Goal: Task Accomplishment & Management: Manage account settings

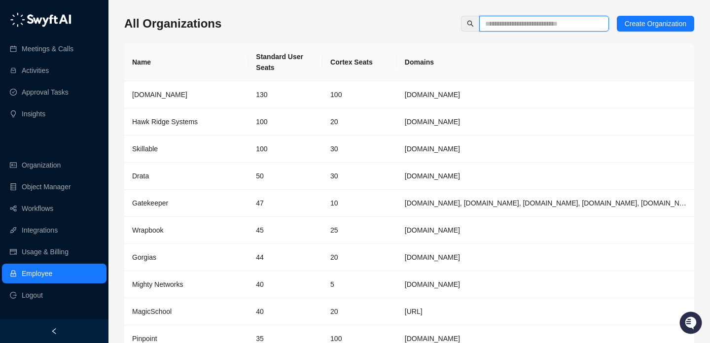
click at [486, 19] on input "text" at bounding box center [540, 23] width 110 height 11
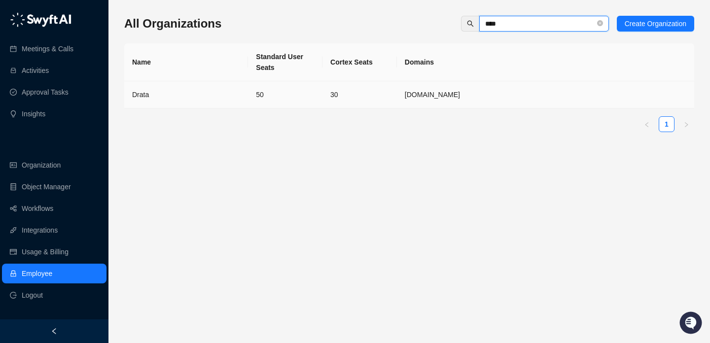
type input "****"
click at [375, 93] on td "30" at bounding box center [359, 94] width 74 height 27
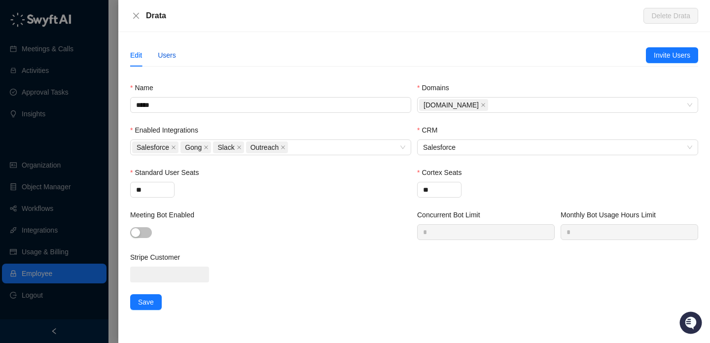
click at [174, 53] on div "Users" at bounding box center [167, 55] width 18 height 11
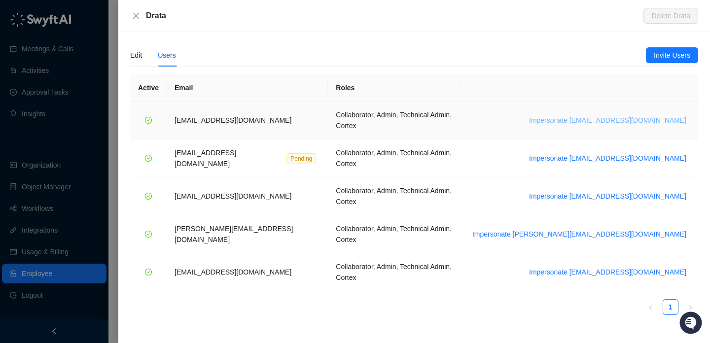
click at [615, 115] on span "Impersonate bradchrisakis@drata.com" at bounding box center [607, 120] width 157 height 11
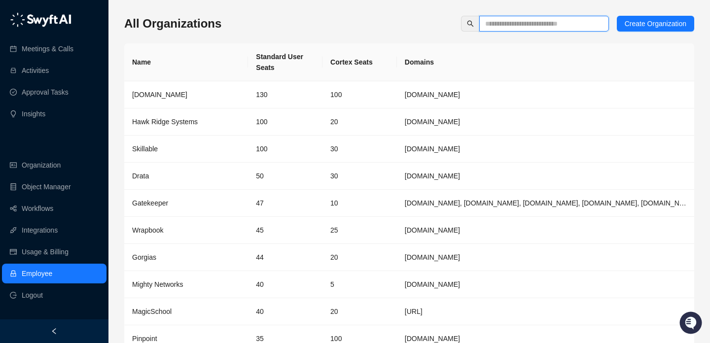
click at [541, 23] on input "text" at bounding box center [540, 23] width 110 height 11
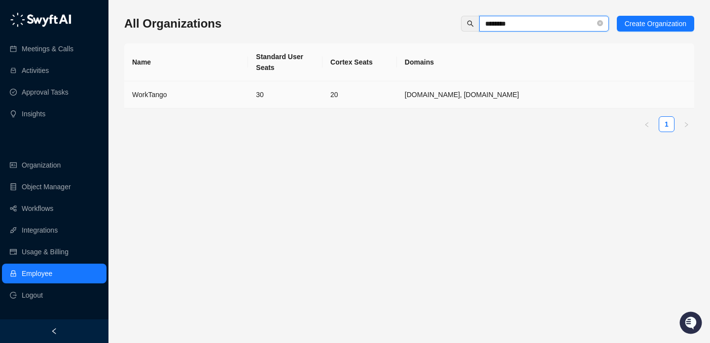
type input "********"
click at [319, 84] on td "30" at bounding box center [285, 94] width 74 height 27
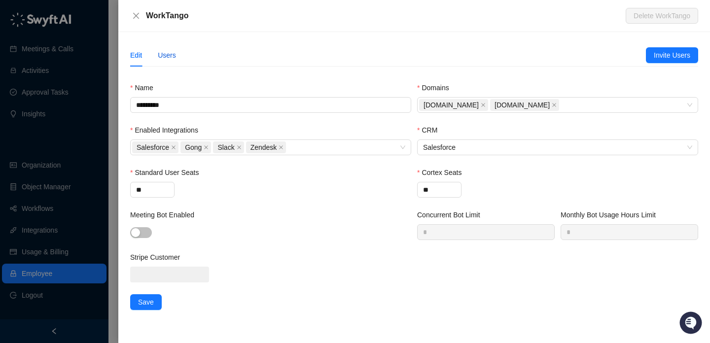
click at [172, 54] on div "Users" at bounding box center [167, 55] width 18 height 11
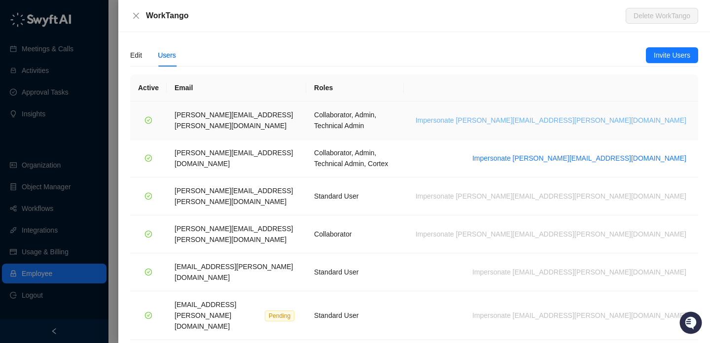
click at [609, 115] on span "Impersonate lisa.hall@worktango.com" at bounding box center [550, 120] width 271 height 11
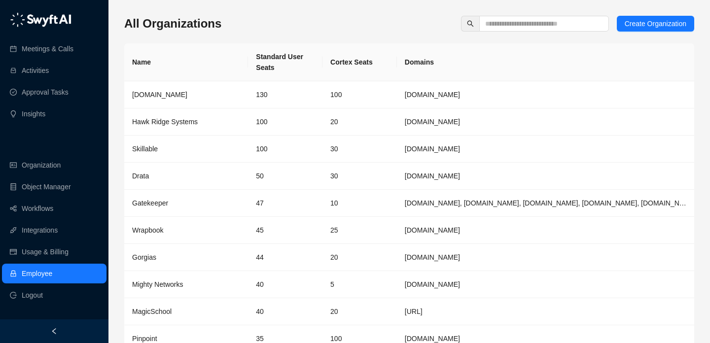
click at [335, 49] on th "Cortex Seats" at bounding box center [359, 62] width 74 height 38
click at [337, 57] on th "Cortex Seats" at bounding box center [359, 62] width 74 height 38
click at [364, 64] on th "Cortex Seats" at bounding box center [359, 62] width 74 height 38
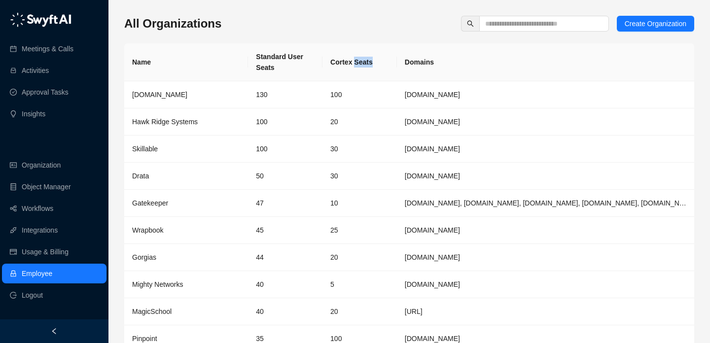
click at [364, 64] on th "Cortex Seats" at bounding box center [359, 62] width 74 height 38
click at [372, 65] on th "Cortex Seats" at bounding box center [359, 62] width 74 height 38
drag, startPoint x: 372, startPoint y: 65, endPoint x: 342, endPoint y: 65, distance: 29.6
click at [342, 65] on th "Cortex Seats" at bounding box center [359, 62] width 74 height 38
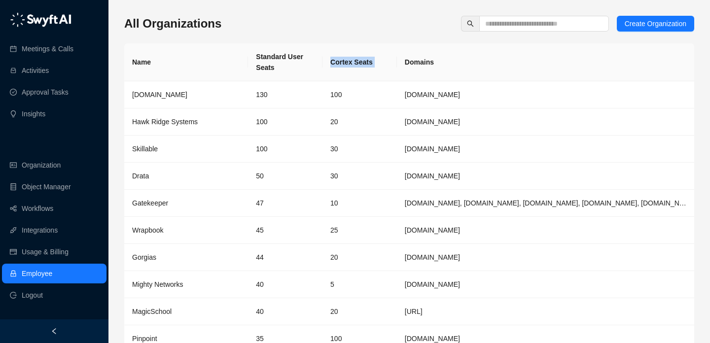
click at [342, 65] on th "Cortex Seats" at bounding box center [359, 62] width 74 height 38
click at [376, 65] on th "Cortex Seats" at bounding box center [359, 62] width 74 height 38
drag, startPoint x: 376, startPoint y: 65, endPoint x: 277, endPoint y: 56, distance: 99.4
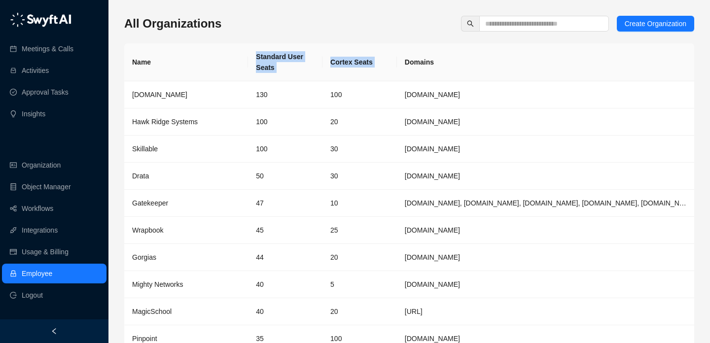
click at [278, 56] on tr "Name Standard User Seats Cortex Seats Domains" at bounding box center [409, 62] width 570 height 38
click at [277, 56] on th "Standard User Seats" at bounding box center [285, 62] width 74 height 38
drag, startPoint x: 277, startPoint y: 56, endPoint x: 379, endPoint y: 76, distance: 104.0
click at [377, 76] on tr "Name Standard User Seats Cortex Seats Domains" at bounding box center [409, 62] width 570 height 38
click at [379, 76] on th "Cortex Seats" at bounding box center [359, 62] width 74 height 38
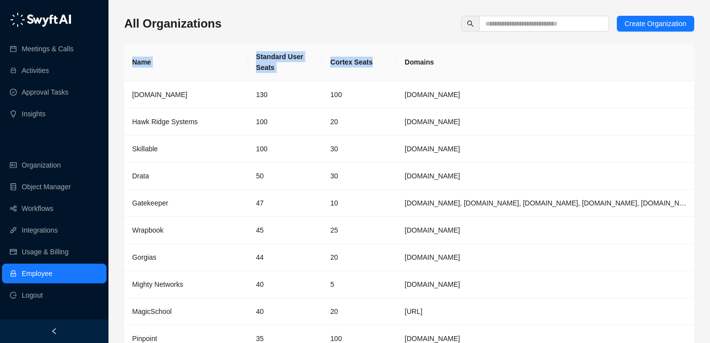
drag, startPoint x: 379, startPoint y: 76, endPoint x: 224, endPoint y: 51, distance: 157.3
click at [224, 51] on tr "Name Standard User Seats Cortex Seats Domains" at bounding box center [409, 62] width 570 height 38
click at [224, 51] on th "Name" at bounding box center [186, 62] width 124 height 38
drag, startPoint x: 224, startPoint y: 51, endPoint x: 421, endPoint y: 64, distance: 197.5
click at [421, 64] on tr "Name Standard User Seats Cortex Seats Domains" at bounding box center [409, 62] width 570 height 38
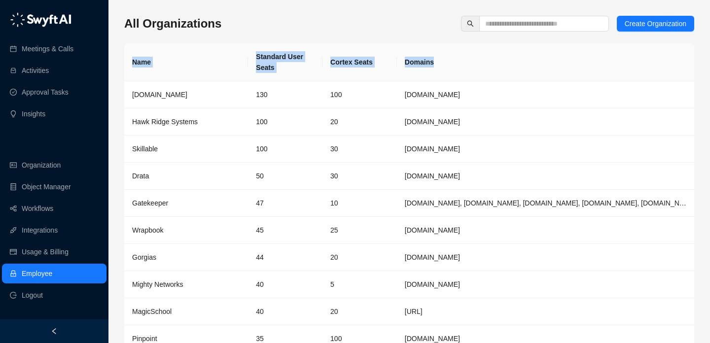
click at [421, 64] on th "Domains" at bounding box center [545, 62] width 297 height 38
drag, startPoint x: 421, startPoint y: 64, endPoint x: 203, endPoint y: 60, distance: 218.8
click at [206, 60] on tr "Name Standard User Seats Cortex Seats Domains" at bounding box center [409, 62] width 570 height 38
click at [203, 60] on th "Name" at bounding box center [186, 62] width 124 height 38
drag, startPoint x: 203, startPoint y: 60, endPoint x: 484, endPoint y: 60, distance: 281.9
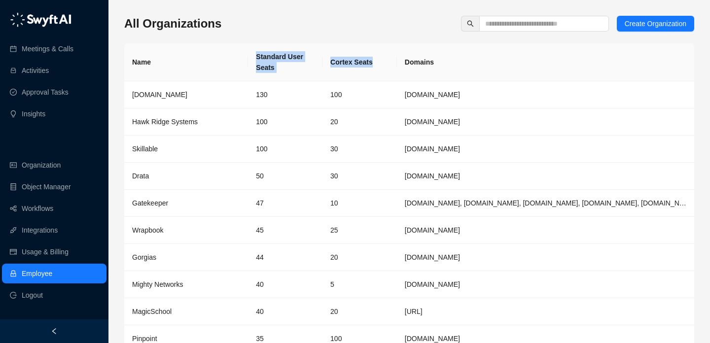
click at [484, 60] on tr "Name Standard User Seats Cortex Seats Domains" at bounding box center [409, 62] width 570 height 38
click at [484, 60] on th "Domains" at bounding box center [545, 62] width 297 height 38
drag, startPoint x: 484, startPoint y: 60, endPoint x: 175, endPoint y: 60, distance: 309.5
click at [175, 60] on tr "Name Standard User Seats Cortex Seats Domains" at bounding box center [409, 62] width 570 height 38
click at [175, 60] on th "Name" at bounding box center [186, 62] width 124 height 38
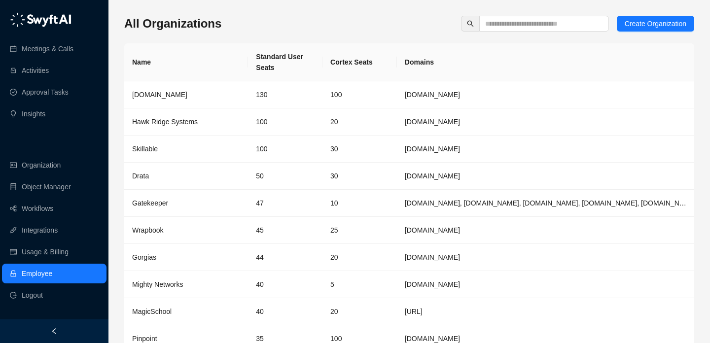
click at [377, 43] on th "Cortex Seats" at bounding box center [359, 62] width 74 height 38
click at [377, 67] on th "Cortex Seats" at bounding box center [359, 62] width 74 height 38
click at [294, 21] on div "All Organizations Create Organization" at bounding box center [409, 24] width 570 height 16
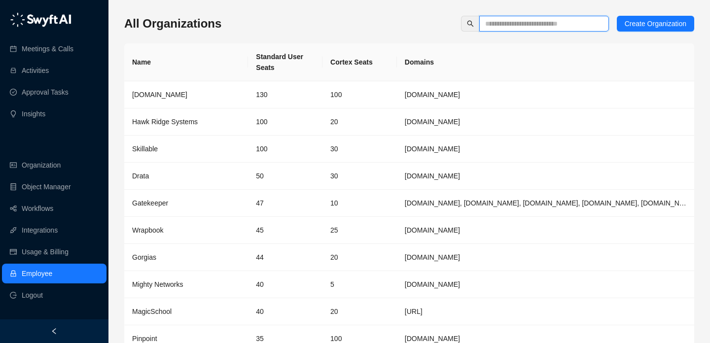
click at [497, 26] on input "text" at bounding box center [540, 23] width 110 height 11
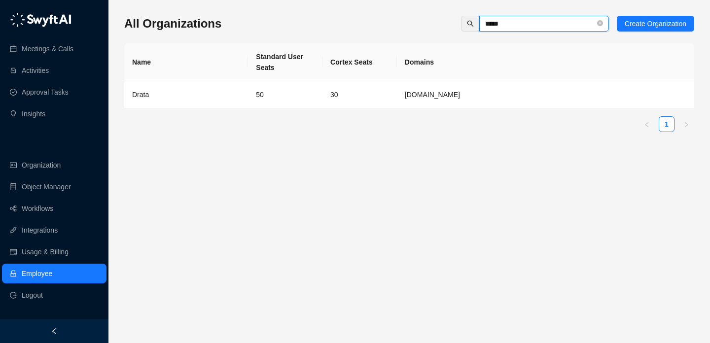
type input "*****"
click at [327, 82] on td "30" at bounding box center [359, 94] width 74 height 27
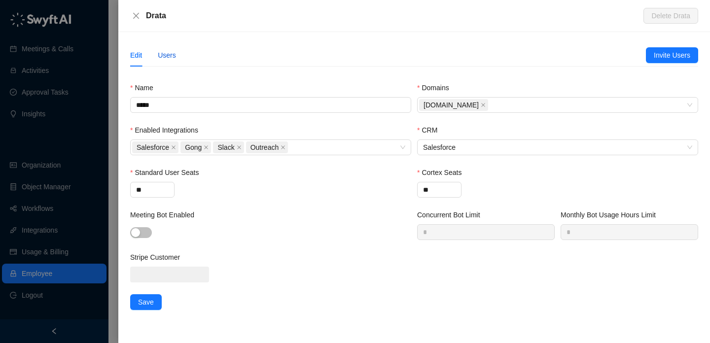
click at [161, 50] on div "Users" at bounding box center [167, 55] width 18 height 11
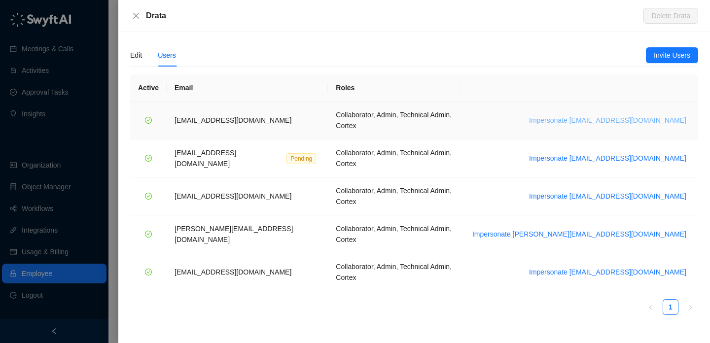
click at [607, 116] on span "Impersonate bradchrisakis@drata.com" at bounding box center [607, 120] width 157 height 11
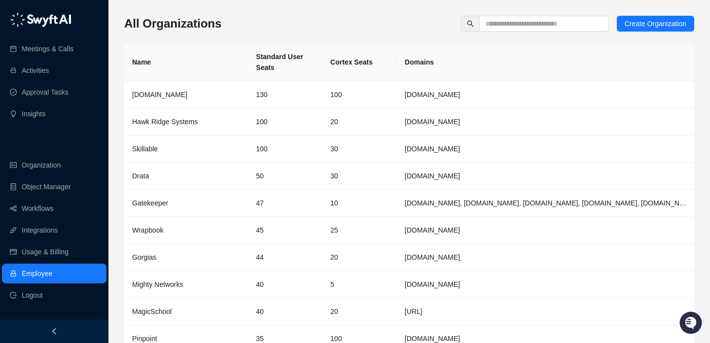
click at [347, 29] on div "All Organizations Create Organization" at bounding box center [409, 24] width 570 height 16
click at [356, 40] on div "All Organizations Create Organization Name Standard User Seats Cortex Seats Dom…" at bounding box center [409, 200] width 570 height 368
click at [376, 24] on div "All Organizations Create Organization" at bounding box center [409, 24] width 570 height 16
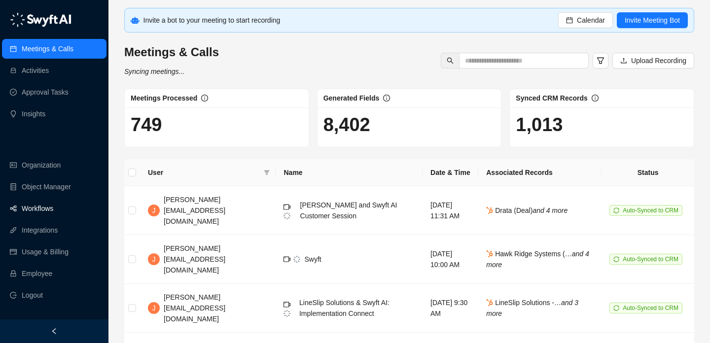
click at [53, 208] on link "Workflows" at bounding box center [38, 209] width 32 height 20
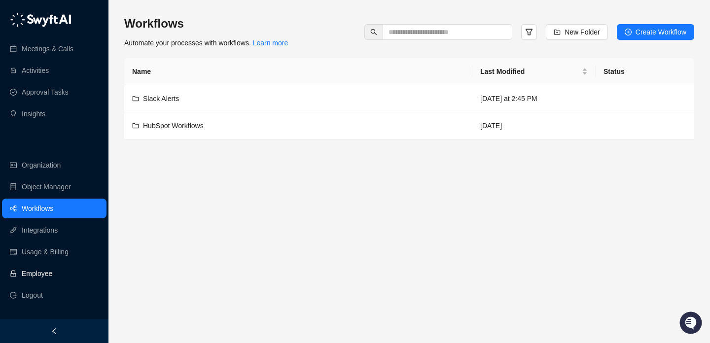
click at [52, 280] on link "Employee" at bounding box center [37, 274] width 31 height 20
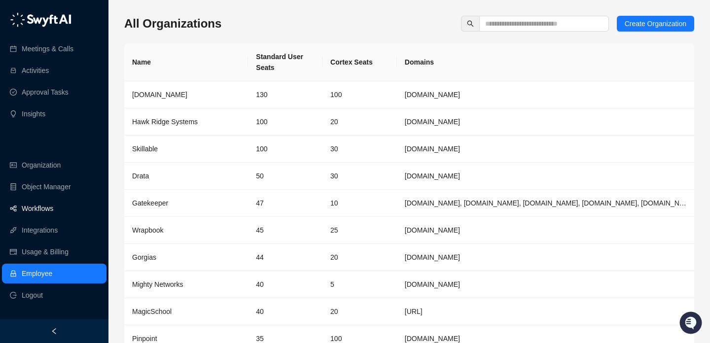
click at [53, 203] on link "Workflows" at bounding box center [38, 209] width 32 height 20
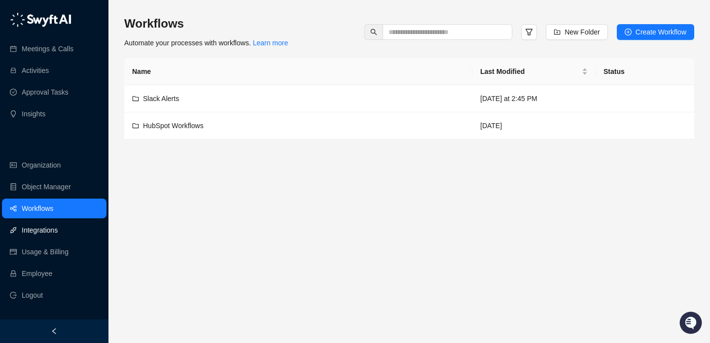
click at [58, 237] on link "Integrations" at bounding box center [40, 230] width 36 height 20
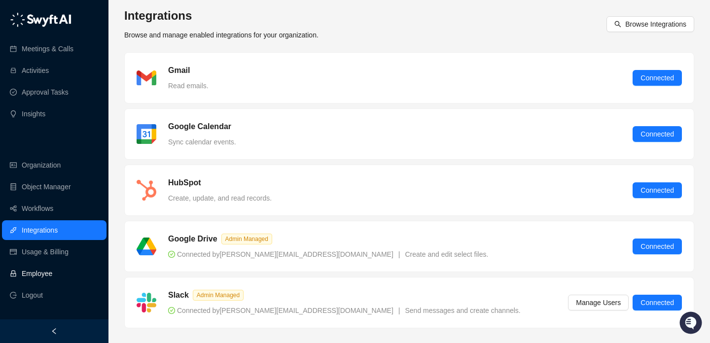
click at [52, 276] on link "Employee" at bounding box center [37, 274] width 31 height 20
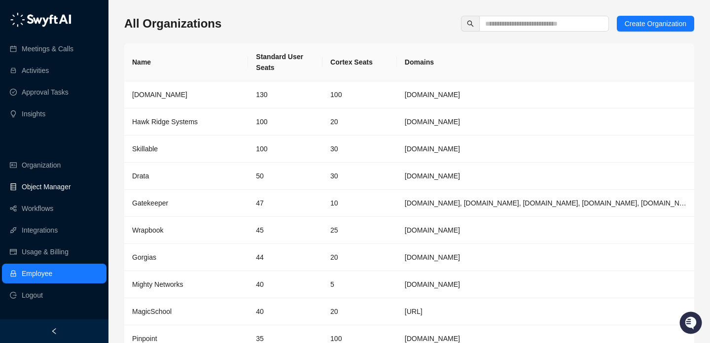
click at [68, 178] on link "Object Manager" at bounding box center [46, 187] width 49 height 20
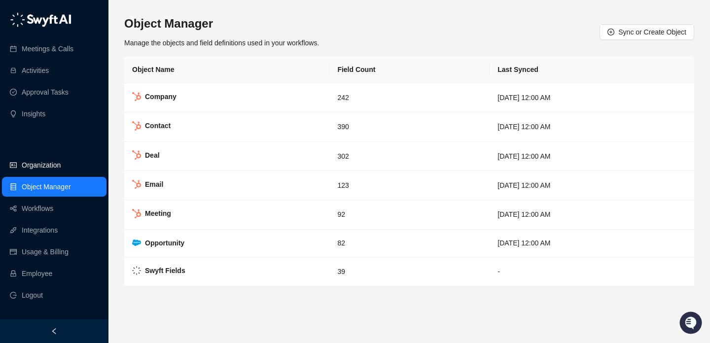
click at [61, 161] on link "Organization" at bounding box center [41, 165] width 39 height 20
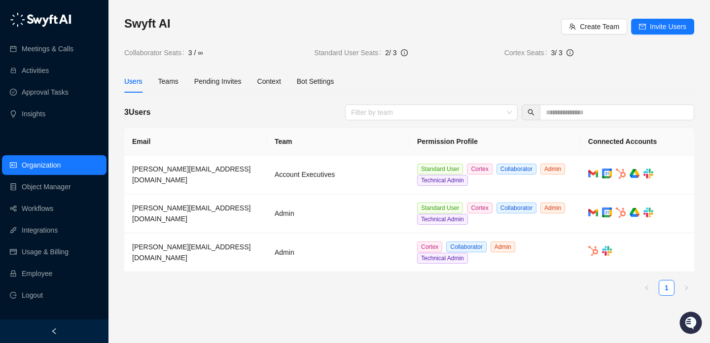
click at [366, 86] on div "Users Teams Pending Invites Context Bot Settings" at bounding box center [409, 81] width 570 height 23
click at [676, 27] on span "Invite Users" at bounding box center [667, 26] width 36 height 11
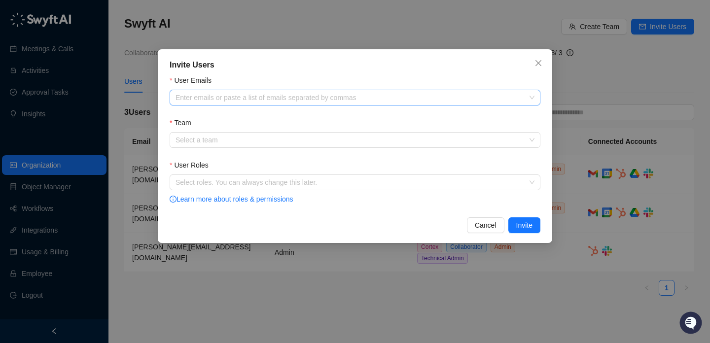
click at [375, 102] on div "Enter emails or paste a list of emails separated by commas" at bounding box center [355, 98] width 371 height 16
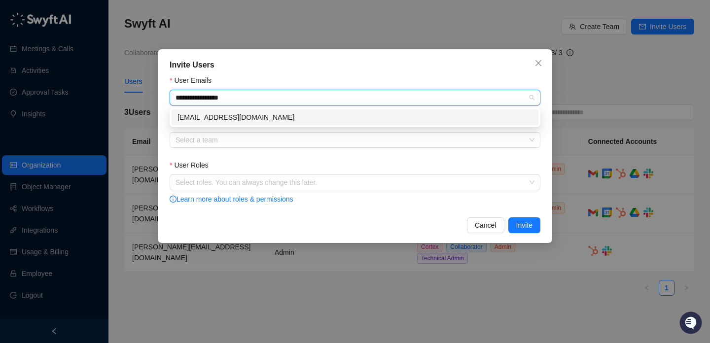
type input "**********"
click at [310, 114] on div "hello@swyftai.com" at bounding box center [354, 117] width 355 height 11
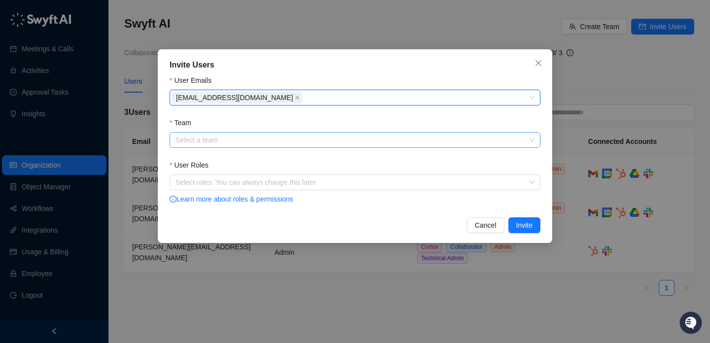
click at [302, 139] on input "Team" at bounding box center [351, 140] width 353 height 15
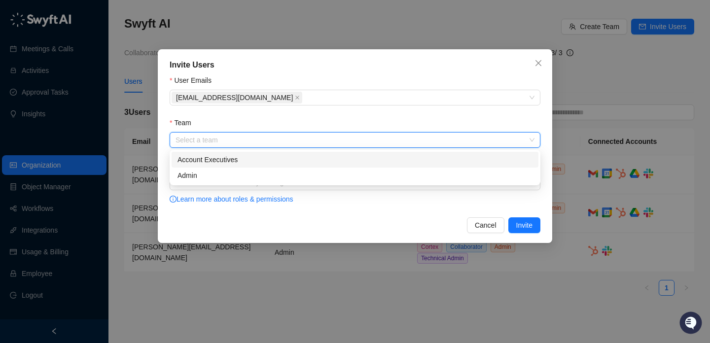
click at [290, 166] on div "Account Executives" at bounding box center [354, 160] width 367 height 16
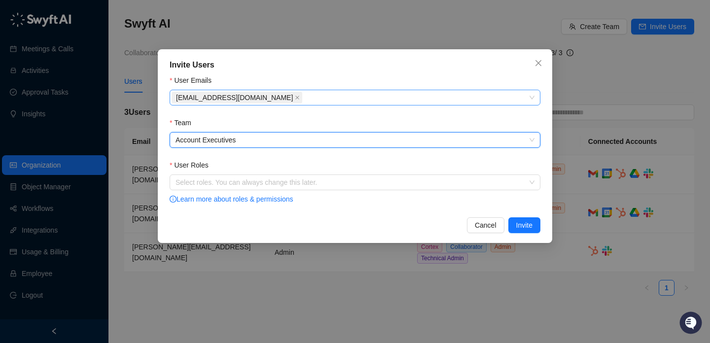
click at [323, 102] on div "hello@swyftai.com" at bounding box center [349, 98] width 356 height 14
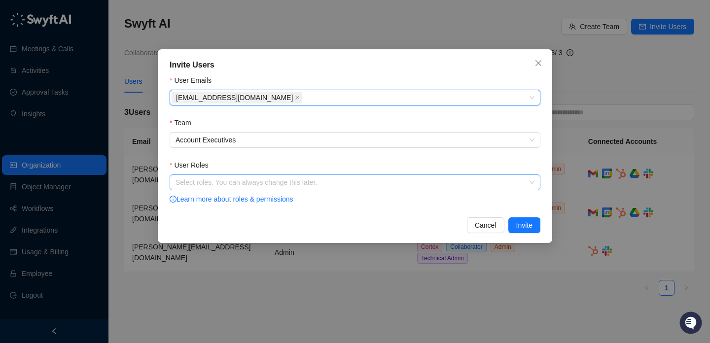
click at [307, 187] on div "Select roles. You can always change this later." at bounding box center [355, 182] width 371 height 16
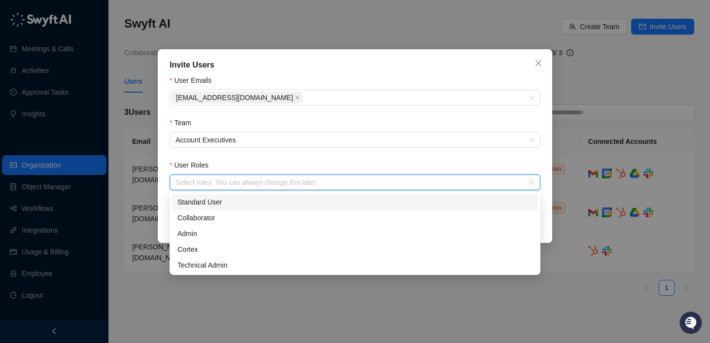
click at [302, 210] on div "Collaborator" at bounding box center [354, 218] width 367 height 16
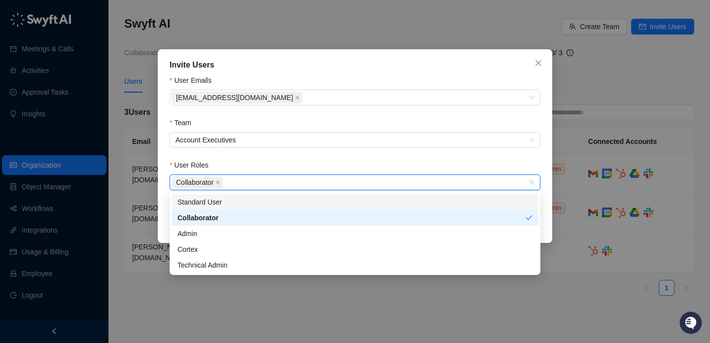
click at [310, 202] on div "Standard User" at bounding box center [354, 202] width 355 height 11
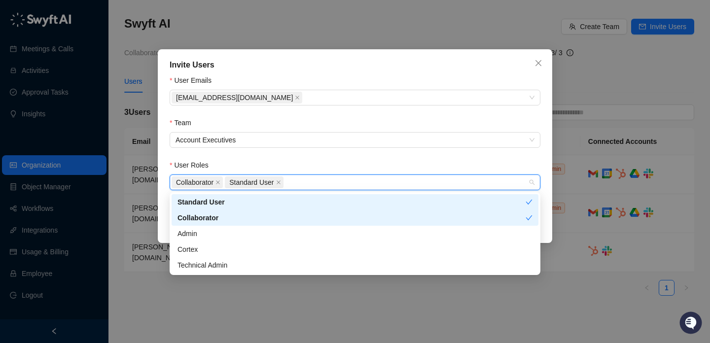
click at [327, 160] on div "User Roles" at bounding box center [355, 167] width 371 height 15
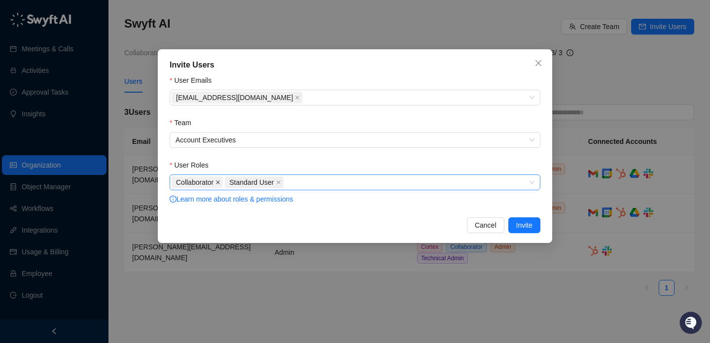
click at [219, 182] on icon "close" at bounding box center [218, 182] width 4 height 4
click at [522, 223] on span "Invite" at bounding box center [524, 225] width 16 height 11
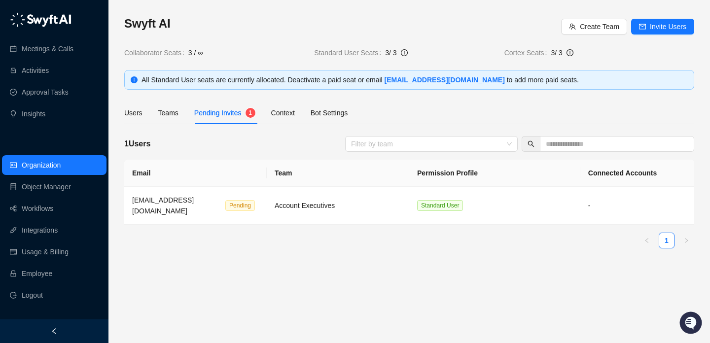
click at [298, 118] on div "Users Teams Pending Invites 1 Context Bot Settings" at bounding box center [235, 113] width 223 height 23
click at [280, 116] on div "Context" at bounding box center [283, 112] width 24 height 11
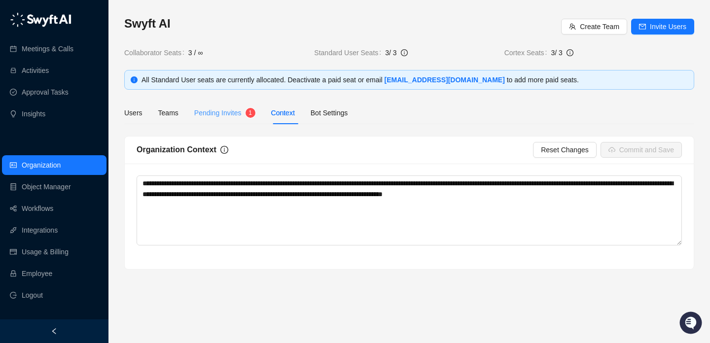
click at [236, 121] on div "Pending Invites 1" at bounding box center [224, 113] width 61 height 23
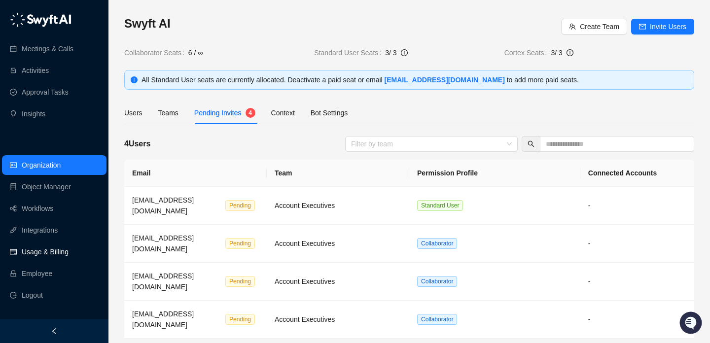
click at [39, 257] on link "Usage & Billing" at bounding box center [45, 252] width 47 height 20
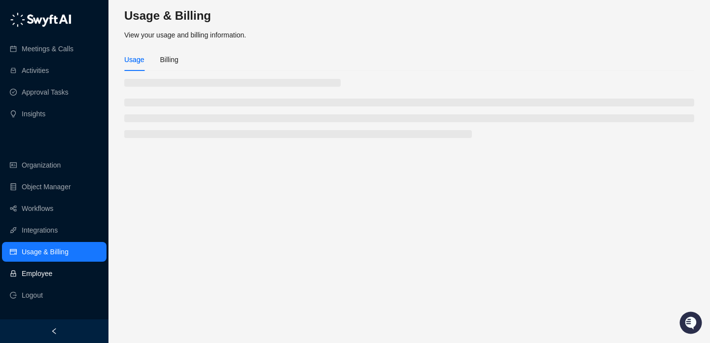
click at [43, 273] on link "Employee" at bounding box center [37, 274] width 31 height 20
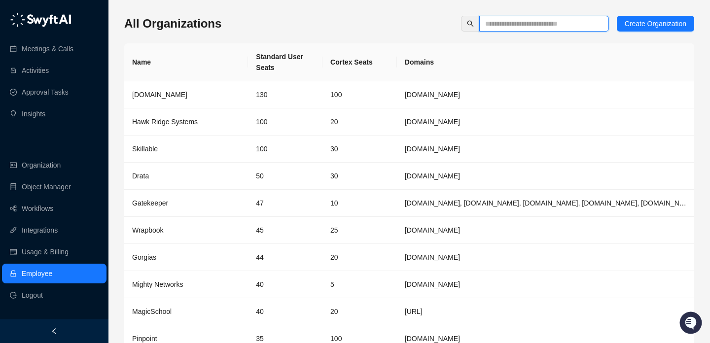
click at [540, 26] on input "text" at bounding box center [540, 23] width 110 height 11
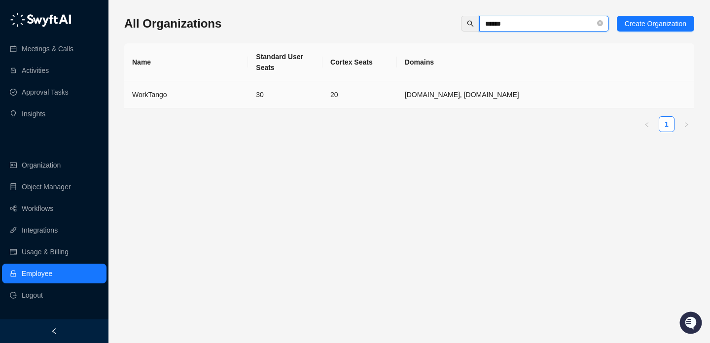
type input "******"
click at [275, 91] on td "30" at bounding box center [285, 94] width 74 height 27
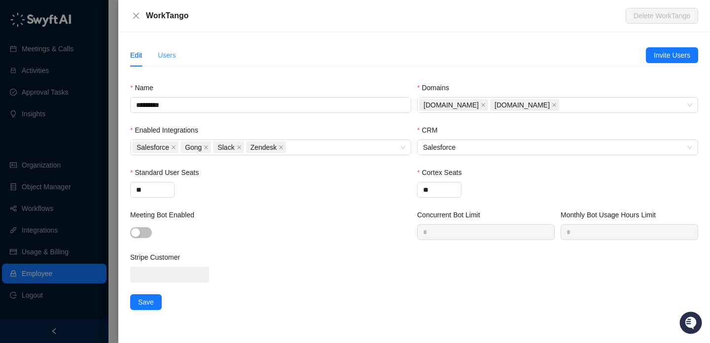
click at [170, 45] on div "Users" at bounding box center [167, 55] width 18 height 23
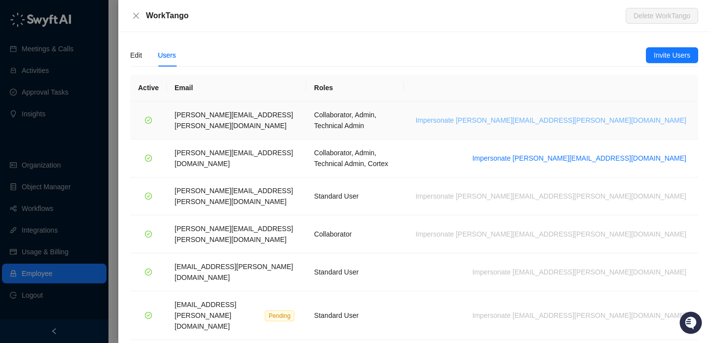
click at [588, 115] on span "Impersonate [PERSON_NAME][EMAIL_ADDRESS][PERSON_NAME][DOMAIN_NAME]" at bounding box center [550, 120] width 271 height 11
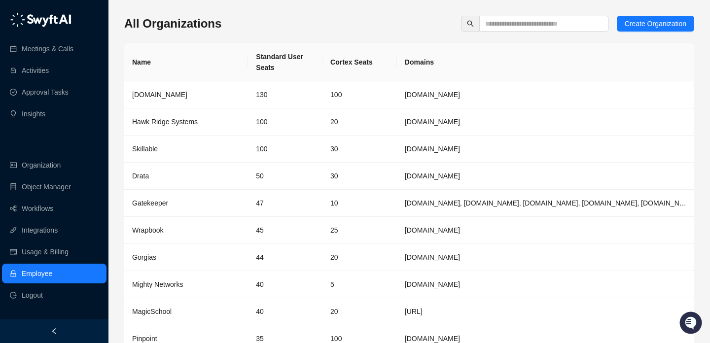
click at [359, 63] on th "Cortex Seats" at bounding box center [359, 62] width 74 height 38
click at [359, 64] on th "Cortex Seats" at bounding box center [359, 62] width 74 height 38
click at [376, 68] on th "Cortex Seats" at bounding box center [359, 62] width 74 height 38
drag, startPoint x: 378, startPoint y: 67, endPoint x: 336, endPoint y: 64, distance: 42.4
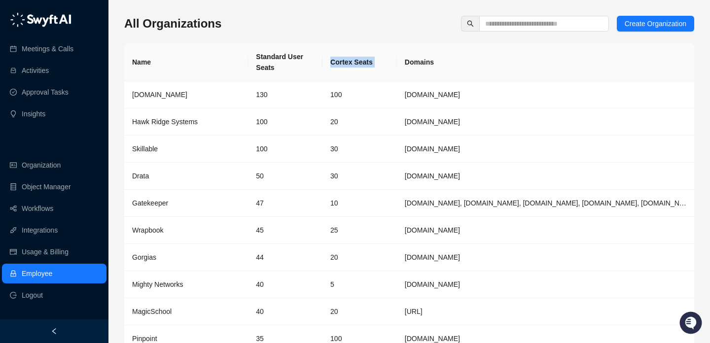
click at [333, 63] on th "Cortex Seats" at bounding box center [359, 62] width 74 height 38
click at [336, 64] on th "Cortex Seats" at bounding box center [359, 62] width 74 height 38
drag, startPoint x: 336, startPoint y: 64, endPoint x: 379, endPoint y: 64, distance: 43.4
click at [379, 64] on th "Cortex Seats" at bounding box center [359, 62] width 74 height 38
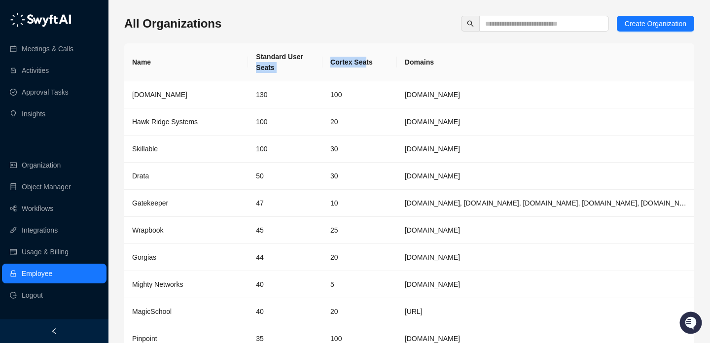
drag, startPoint x: 317, startPoint y: 60, endPoint x: 371, endPoint y: 61, distance: 53.7
click at [371, 61] on tr "Name Standard User Seats Cortex Seats Domains" at bounding box center [409, 62] width 570 height 38
click at [371, 61] on th "Cortex Seats" at bounding box center [359, 62] width 74 height 38
drag, startPoint x: 371, startPoint y: 61, endPoint x: 340, endPoint y: 61, distance: 30.6
click at [340, 61] on th "Cortex Seats" at bounding box center [359, 62] width 74 height 38
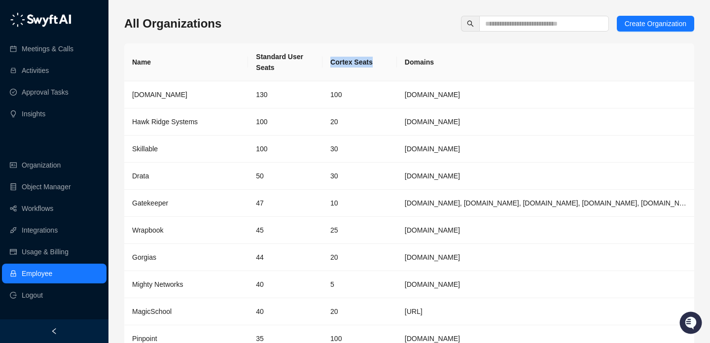
click at [340, 61] on th "Cortex Seats" at bounding box center [359, 62] width 74 height 38
drag, startPoint x: 340, startPoint y: 61, endPoint x: 375, endPoint y: 61, distance: 35.0
click at [375, 61] on th "Cortex Seats" at bounding box center [359, 62] width 74 height 38
drag, startPoint x: 375, startPoint y: 61, endPoint x: 343, endPoint y: 61, distance: 32.0
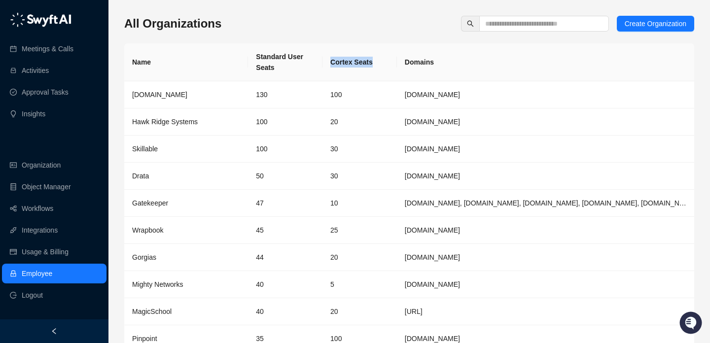
click at [343, 61] on th "Cortex Seats" at bounding box center [359, 62] width 74 height 38
click at [357, 63] on th "Cortex Seats" at bounding box center [359, 62] width 74 height 38
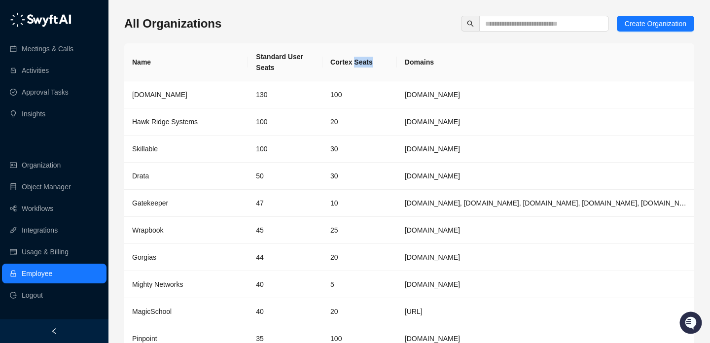
click at [357, 63] on th "Cortex Seats" at bounding box center [359, 62] width 74 height 38
click at [351, 63] on th "Cortex Seats" at bounding box center [359, 62] width 74 height 38
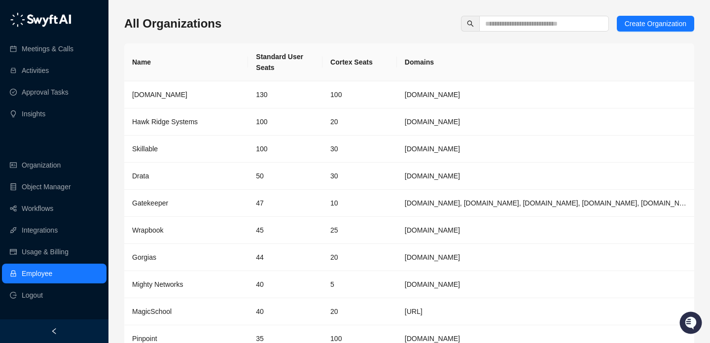
click at [369, 77] on th "Cortex Seats" at bounding box center [359, 62] width 74 height 38
drag, startPoint x: 369, startPoint y: 77, endPoint x: 349, endPoint y: 62, distance: 24.2
click at [349, 62] on th "Cortex Seats" at bounding box center [359, 62] width 74 height 38
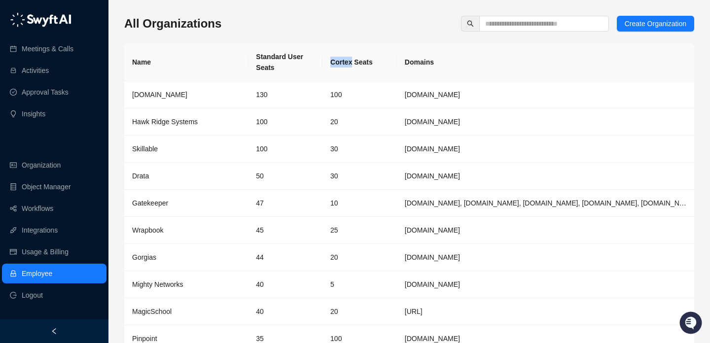
click at [349, 62] on th "Cortex Seats" at bounding box center [359, 62] width 74 height 38
click at [356, 64] on th "Cortex Seats" at bounding box center [359, 62] width 74 height 38
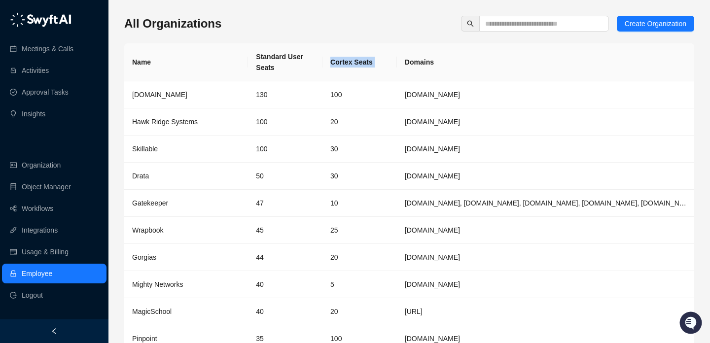
click at [356, 64] on th "Cortex Seats" at bounding box center [359, 62] width 74 height 38
click at [348, 66] on th "Cortex Seats" at bounding box center [359, 62] width 74 height 38
click at [351, 66] on th "Cortex Seats" at bounding box center [359, 62] width 74 height 38
click at [353, 66] on th "Cortex Seats" at bounding box center [359, 62] width 74 height 38
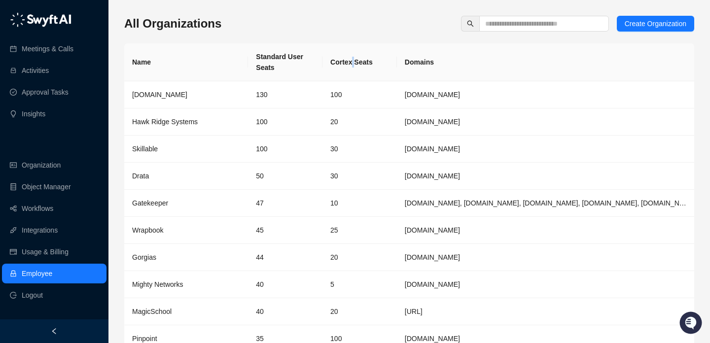
click at [353, 66] on th "Cortex Seats" at bounding box center [359, 62] width 74 height 38
drag, startPoint x: 353, startPoint y: 66, endPoint x: 375, endPoint y: 67, distance: 21.2
click at [375, 67] on th "Cortex Seats" at bounding box center [359, 62] width 74 height 38
drag, startPoint x: 375, startPoint y: 61, endPoint x: 337, endPoint y: 61, distance: 37.9
click at [337, 61] on th "Cortex Seats" at bounding box center [359, 62] width 74 height 38
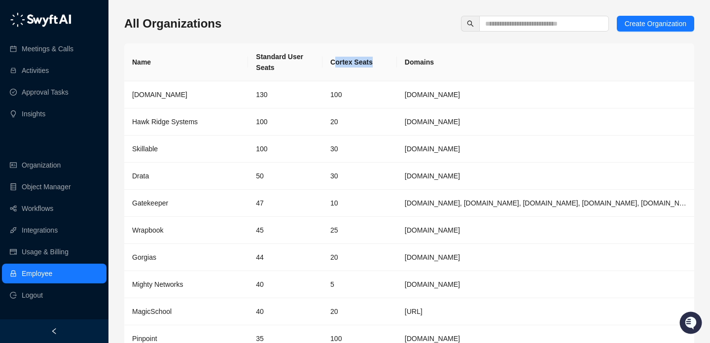
click at [337, 61] on th "Cortex Seats" at bounding box center [359, 62] width 74 height 38
click at [347, 62] on th "Cortex Seats" at bounding box center [359, 62] width 74 height 38
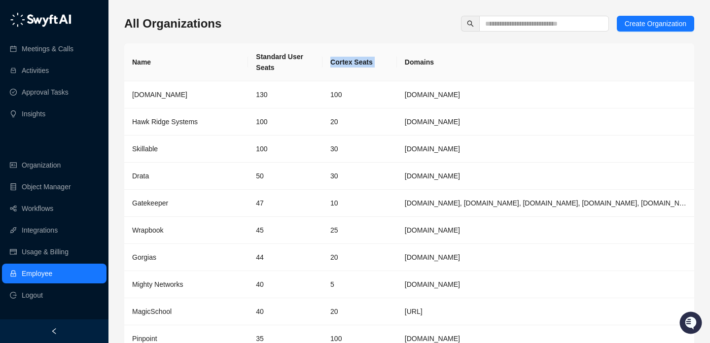
click at [347, 62] on th "Cortex Seats" at bounding box center [359, 62] width 74 height 38
click at [356, 61] on th "Cortex Seats" at bounding box center [359, 62] width 74 height 38
click at [494, 23] on input "text" at bounding box center [540, 23] width 110 height 11
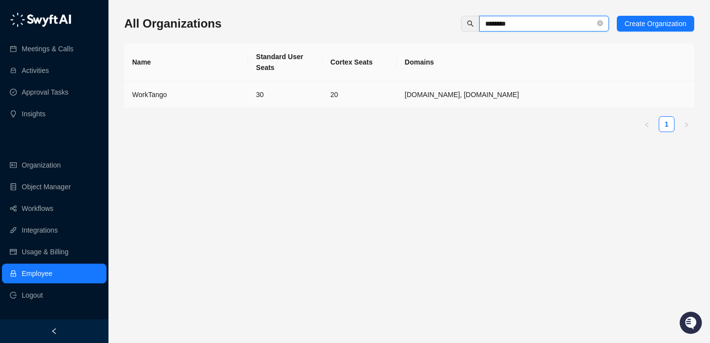
type input "********"
click at [242, 97] on td "WorkTango" at bounding box center [186, 94] width 124 height 27
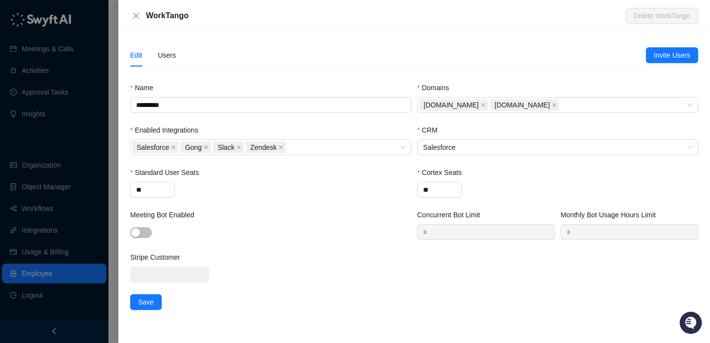
click at [164, 49] on div "Users" at bounding box center [167, 55] width 18 height 23
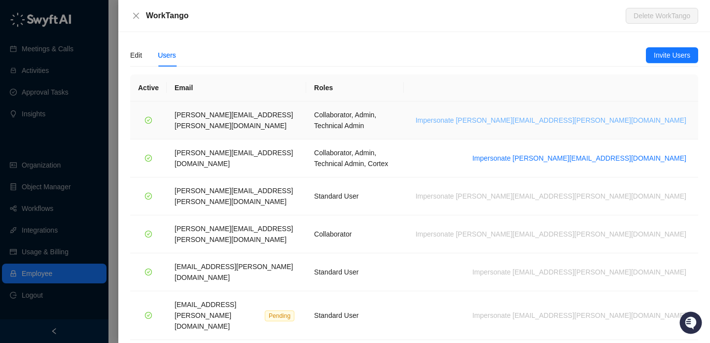
click at [590, 115] on span "Impersonate [PERSON_NAME][EMAIL_ADDRESS][PERSON_NAME][DOMAIN_NAME]" at bounding box center [550, 120] width 271 height 11
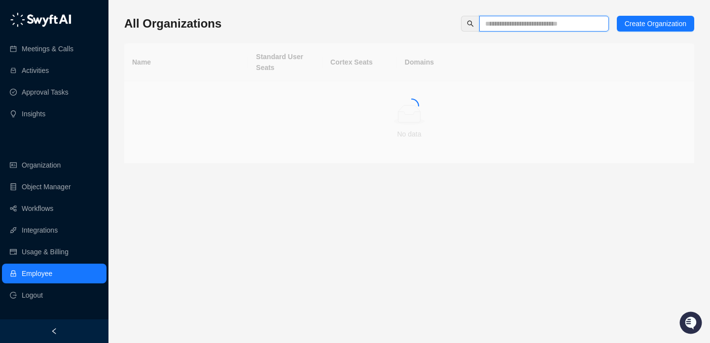
click at [499, 18] on input "text" at bounding box center [540, 23] width 110 height 11
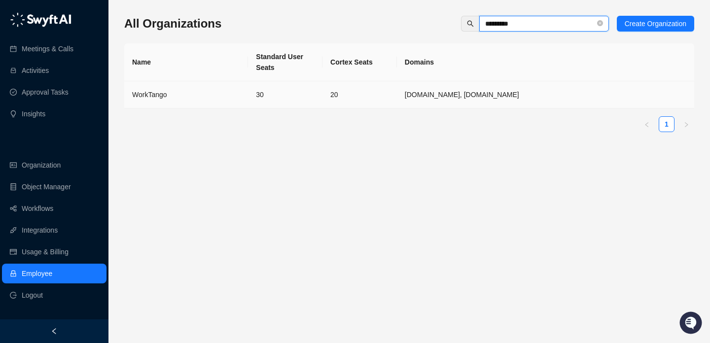
type input "*********"
click at [378, 105] on td "20" at bounding box center [359, 94] width 74 height 27
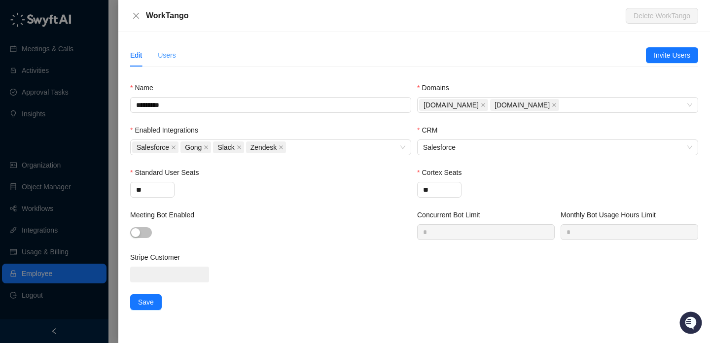
click at [171, 63] on div "Users" at bounding box center [167, 55] width 18 height 23
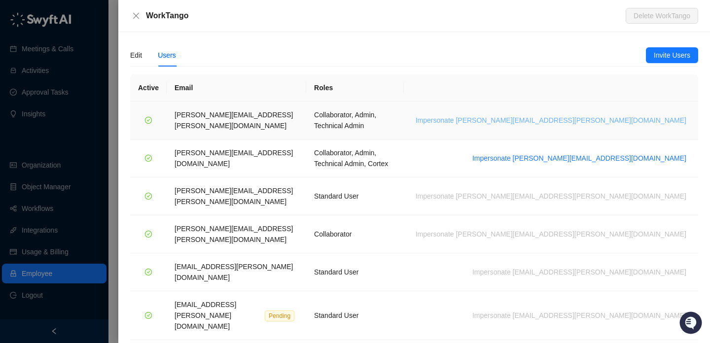
click at [606, 117] on span "Impersonate [PERSON_NAME][EMAIL_ADDRESS][PERSON_NAME][DOMAIN_NAME]" at bounding box center [550, 120] width 271 height 11
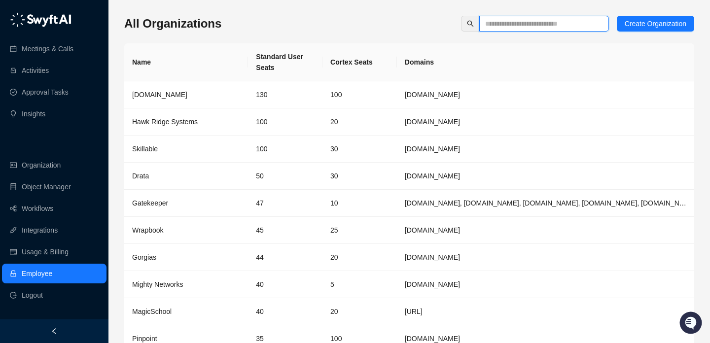
click at [529, 23] on input "text" at bounding box center [540, 23] width 110 height 11
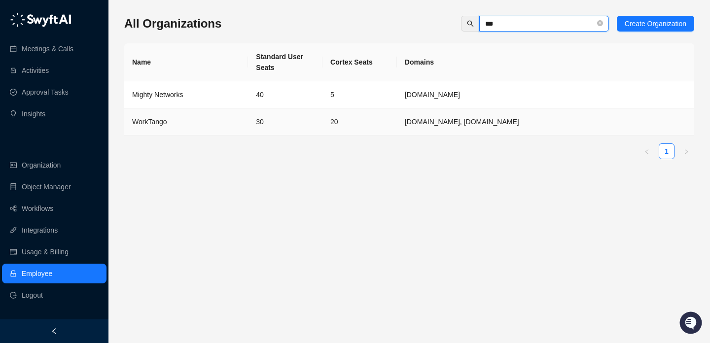
type input "***"
click at [244, 134] on td "WorkTango" at bounding box center [186, 121] width 124 height 27
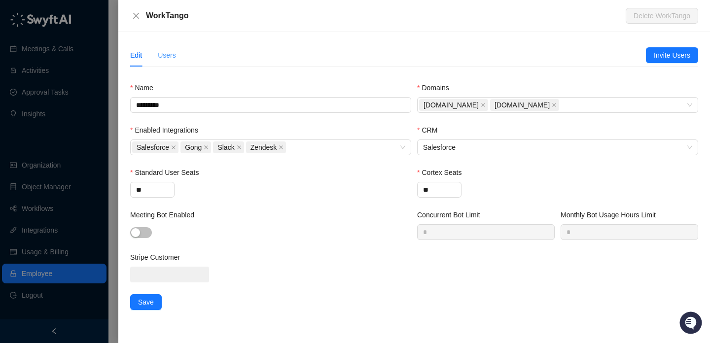
click at [169, 47] on div "Users" at bounding box center [167, 55] width 18 height 23
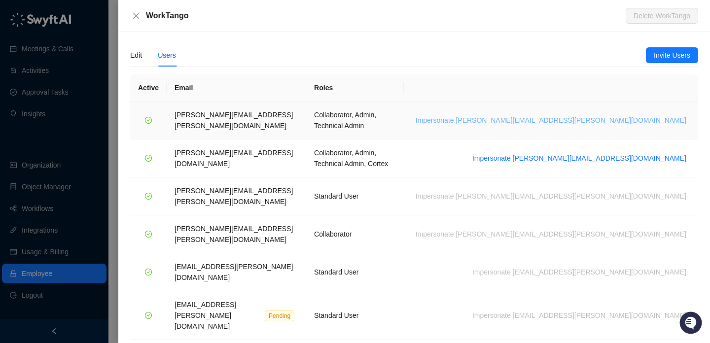
click at [605, 117] on span "Impersonate [PERSON_NAME][EMAIL_ADDRESS][PERSON_NAME][DOMAIN_NAME]" at bounding box center [550, 120] width 271 height 11
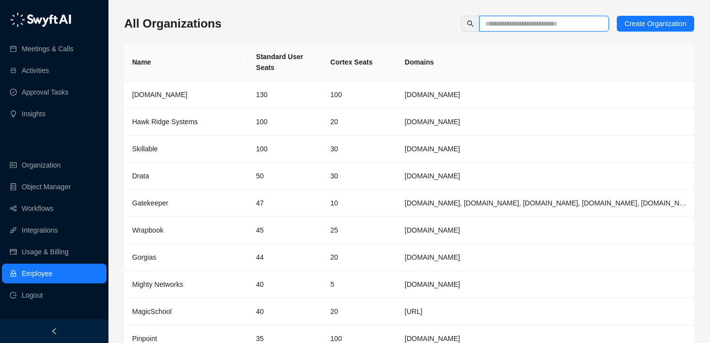
click at [529, 27] on input "text" at bounding box center [540, 23] width 110 height 11
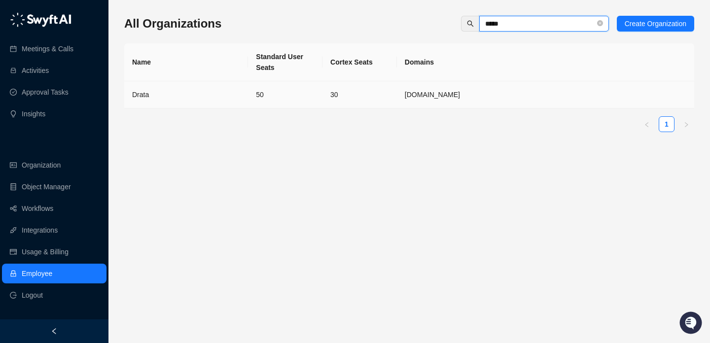
type input "*****"
click at [286, 89] on td "50" at bounding box center [285, 94] width 74 height 27
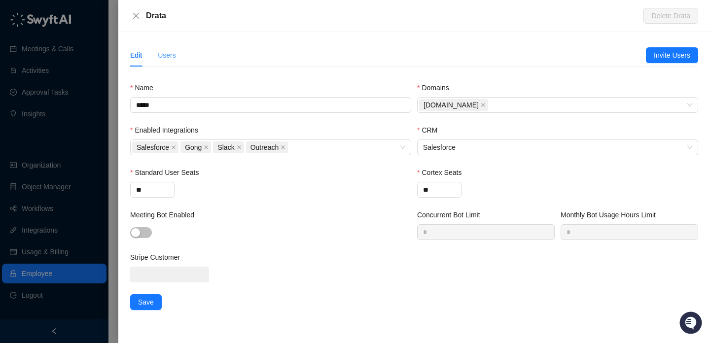
click at [170, 48] on div "Users" at bounding box center [167, 55] width 18 height 23
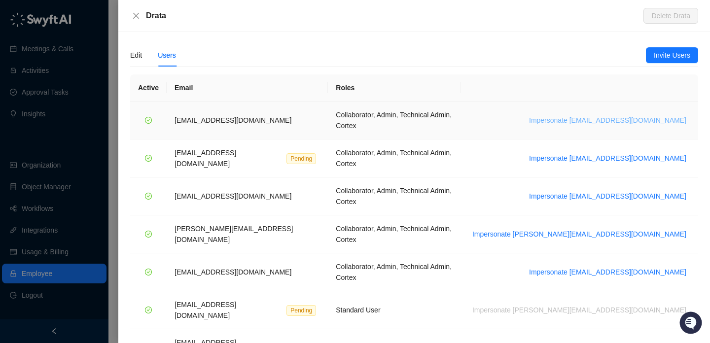
click at [610, 115] on span "Impersonate bradchrisakis@drata.com" at bounding box center [607, 120] width 157 height 11
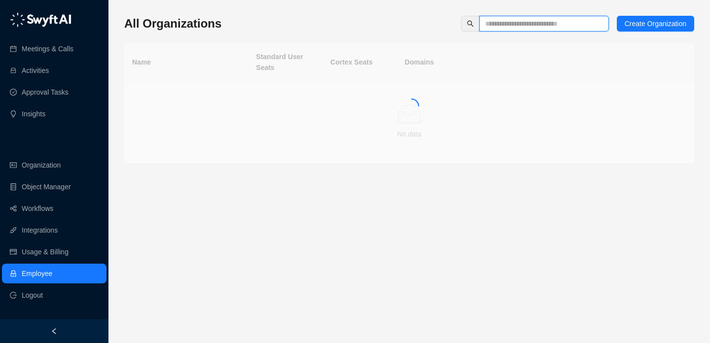
click at [578, 29] on input "text" at bounding box center [540, 23] width 110 height 11
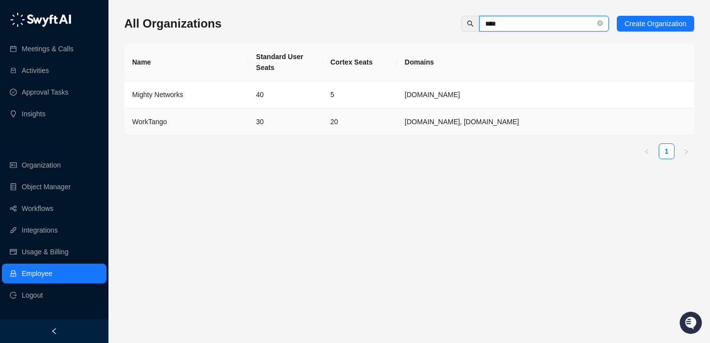
type input "****"
click at [266, 125] on td "30" at bounding box center [285, 121] width 74 height 27
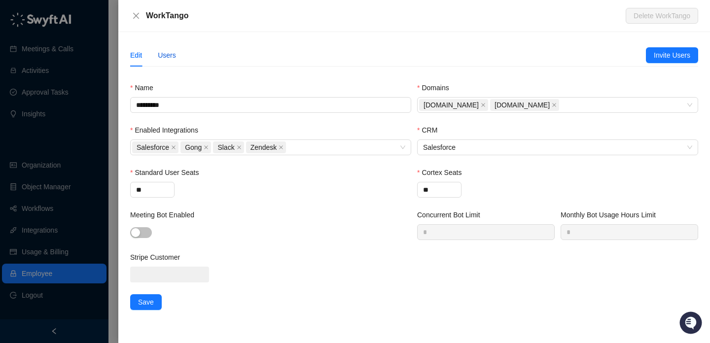
click at [171, 51] on div "Users" at bounding box center [167, 55] width 18 height 11
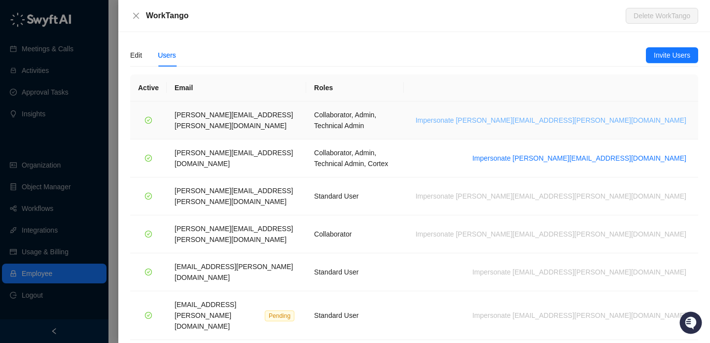
click at [621, 115] on span "Impersonate lisa.hall@worktango.com" at bounding box center [550, 120] width 271 height 11
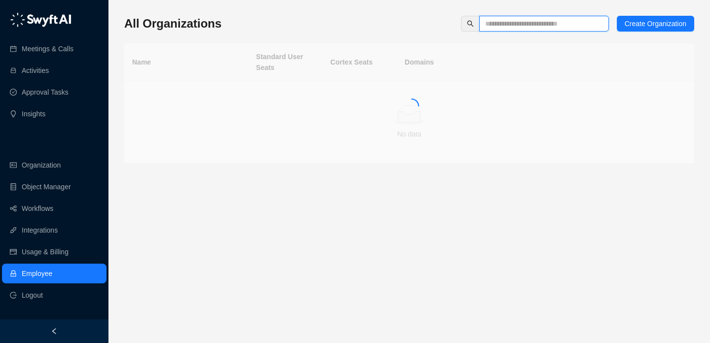
click at [541, 26] on input "text" at bounding box center [540, 23] width 110 height 11
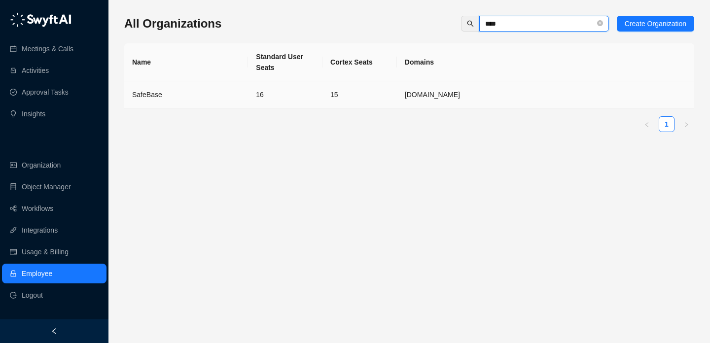
type input "****"
click at [237, 94] on div "SafeBase" at bounding box center [186, 94] width 108 height 11
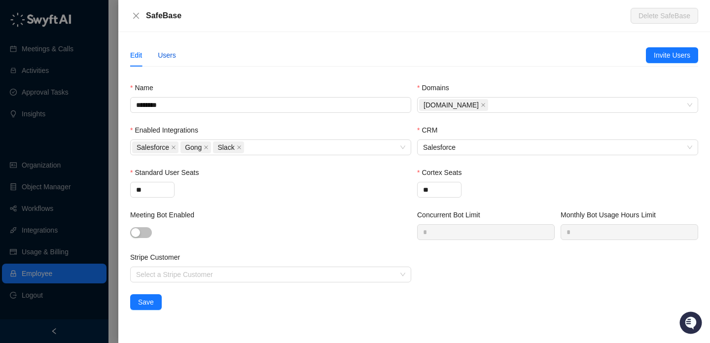
click at [171, 55] on div "Users" at bounding box center [167, 55] width 18 height 11
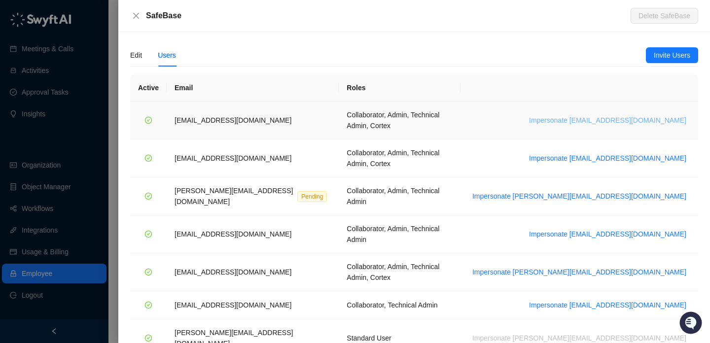
click at [610, 114] on button "Impersonate [EMAIL_ADDRESS][DOMAIN_NAME]" at bounding box center [607, 120] width 165 height 12
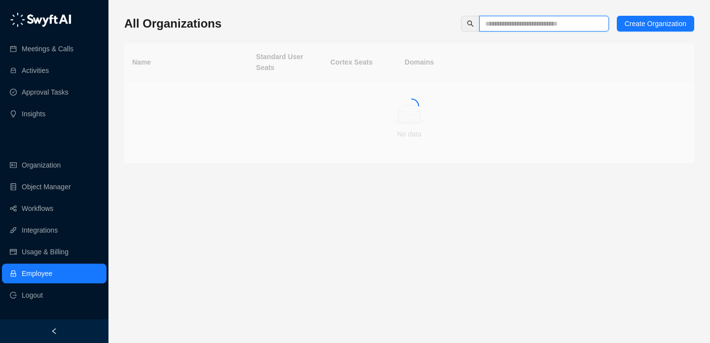
click at [555, 23] on input "text" at bounding box center [540, 23] width 110 height 11
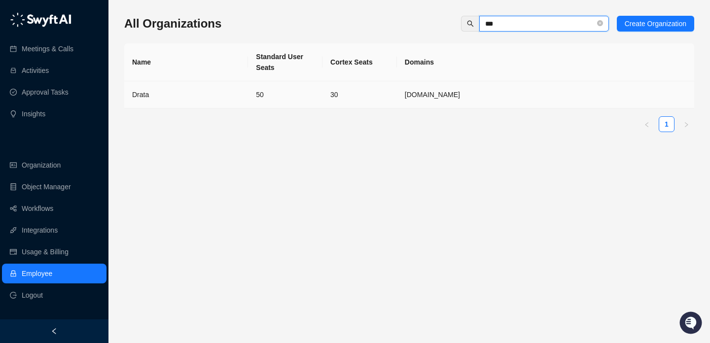
type input "***"
click at [262, 92] on td "50" at bounding box center [285, 94] width 74 height 27
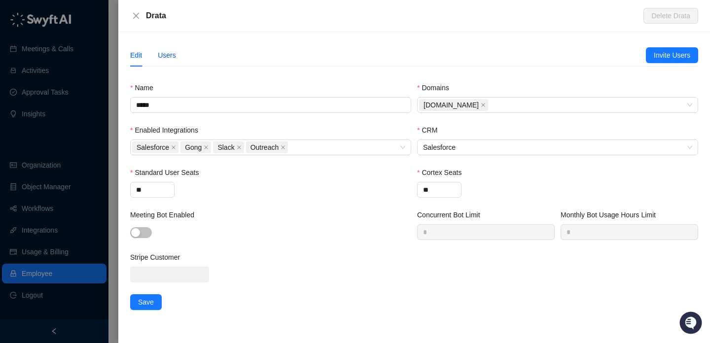
click at [171, 55] on div "Users" at bounding box center [167, 55] width 18 height 11
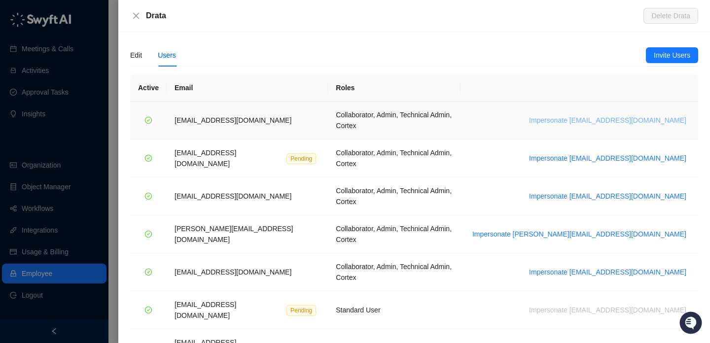
click at [629, 117] on span "Impersonate bradchrisakis@drata.com" at bounding box center [607, 120] width 157 height 11
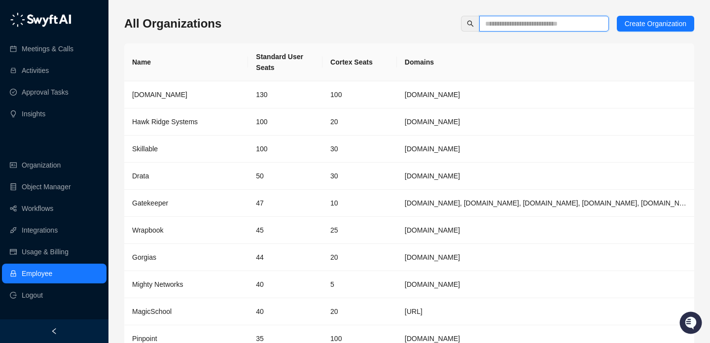
click at [556, 22] on input "text" at bounding box center [540, 23] width 110 height 11
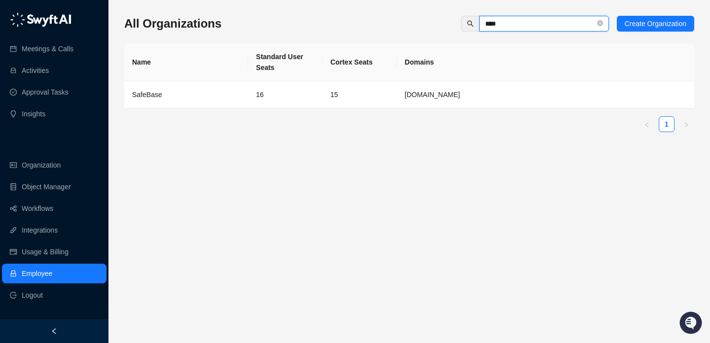
type input "****"
click at [346, 86] on td "15" at bounding box center [359, 94] width 74 height 27
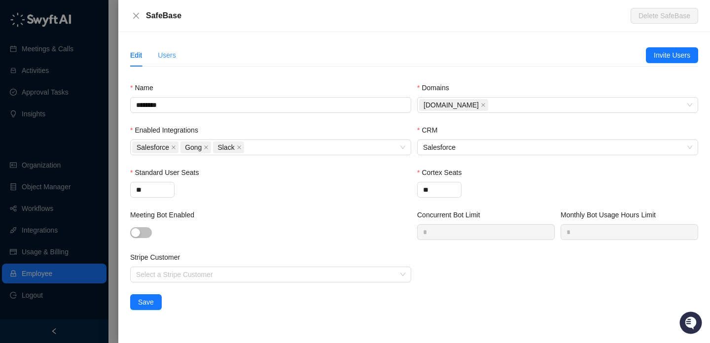
click at [176, 58] on div "Edit Users" at bounding box center [387, 55] width 515 height 23
click at [169, 57] on div "Users" at bounding box center [167, 55] width 18 height 11
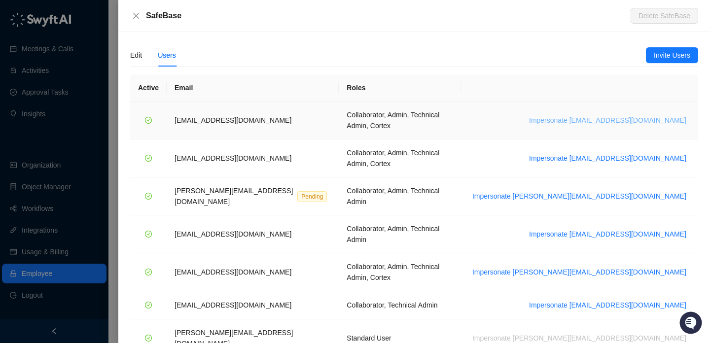
click at [626, 117] on span "Impersonate adar@drata.com" at bounding box center [607, 120] width 157 height 11
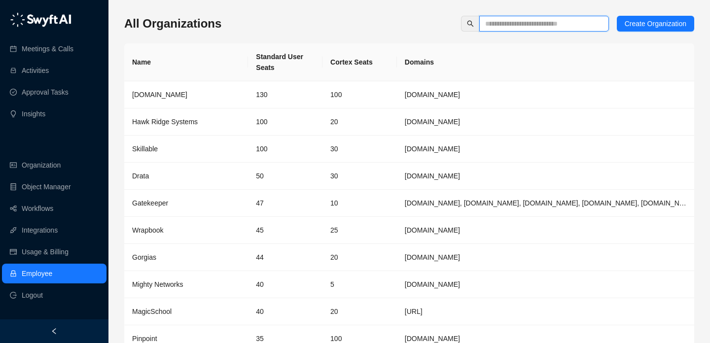
click at [555, 23] on input "text" at bounding box center [540, 23] width 110 height 11
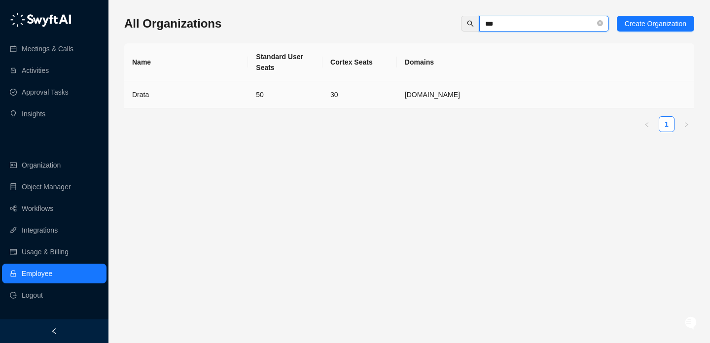
type input "***"
click at [265, 95] on td "50" at bounding box center [285, 94] width 74 height 27
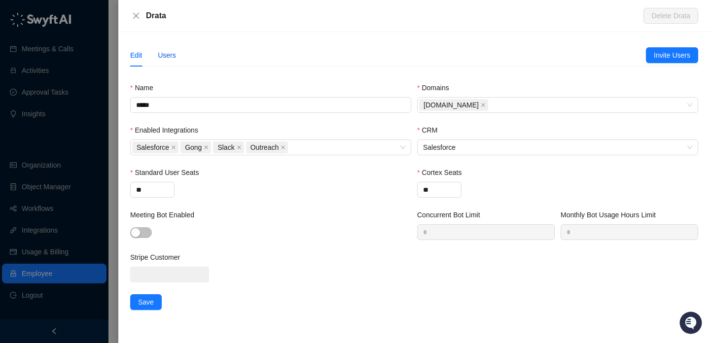
click at [169, 51] on div "Users" at bounding box center [167, 55] width 18 height 11
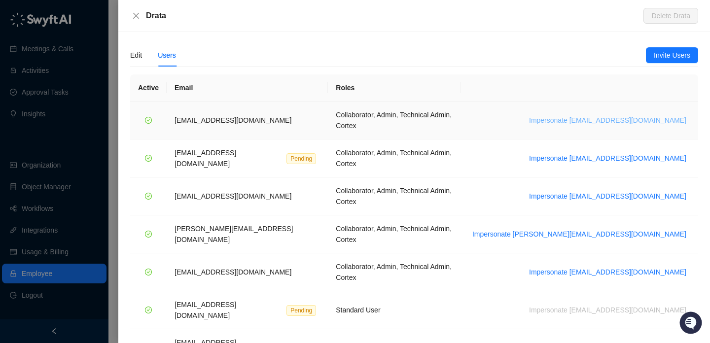
click at [603, 115] on span "Impersonate [EMAIL_ADDRESS][DOMAIN_NAME]" at bounding box center [607, 120] width 157 height 11
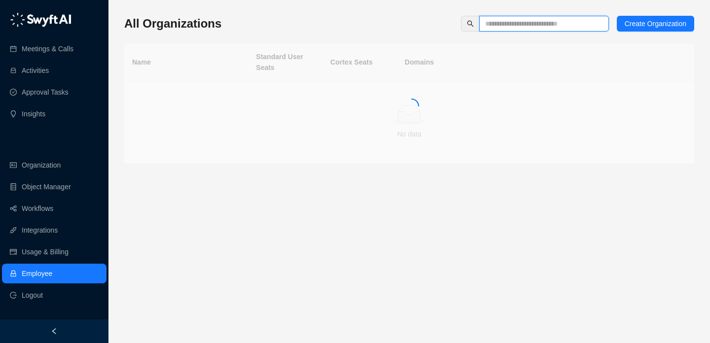
click at [539, 20] on input "text" at bounding box center [540, 23] width 110 height 11
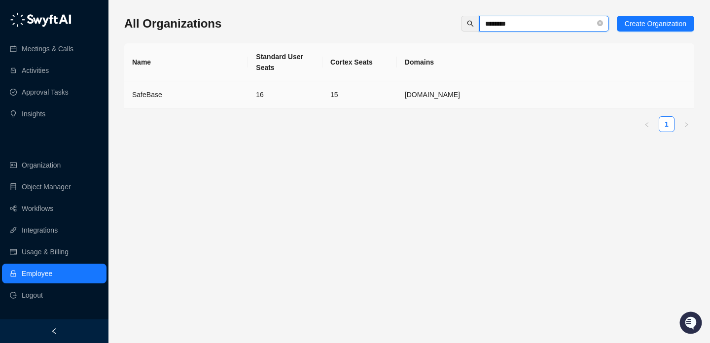
type input "********"
click at [347, 87] on td "15" at bounding box center [359, 94] width 74 height 27
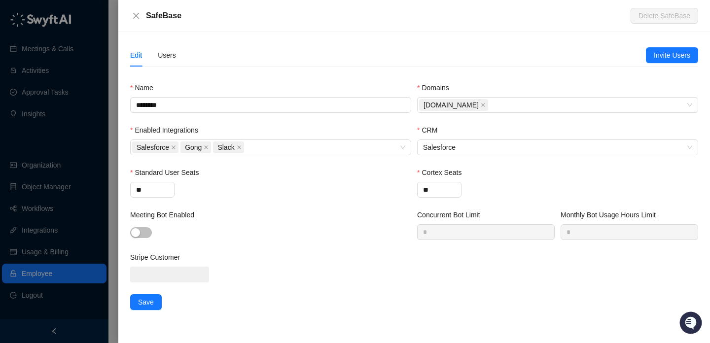
click at [169, 43] on div "Edit Users Invite Users Name ******** Domains [DOMAIN_NAME] Enabled Integration…" at bounding box center [413, 187] width 591 height 311
click at [174, 59] on div "Users" at bounding box center [167, 55] width 18 height 11
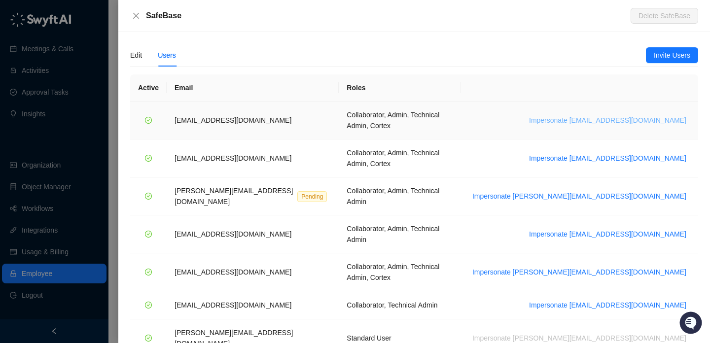
click at [668, 119] on span "Impersonate [EMAIL_ADDRESS][DOMAIN_NAME]" at bounding box center [607, 120] width 157 height 11
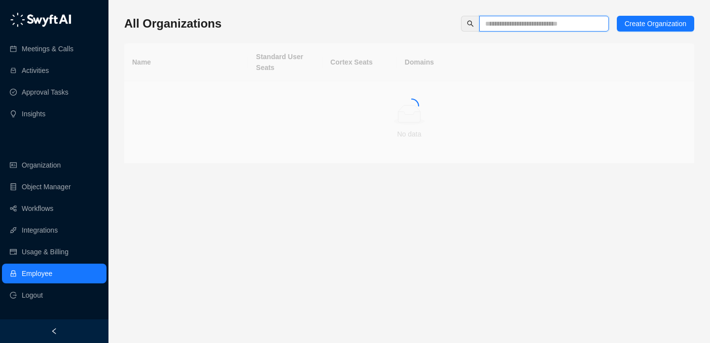
click at [553, 26] on input "text" at bounding box center [540, 23] width 110 height 11
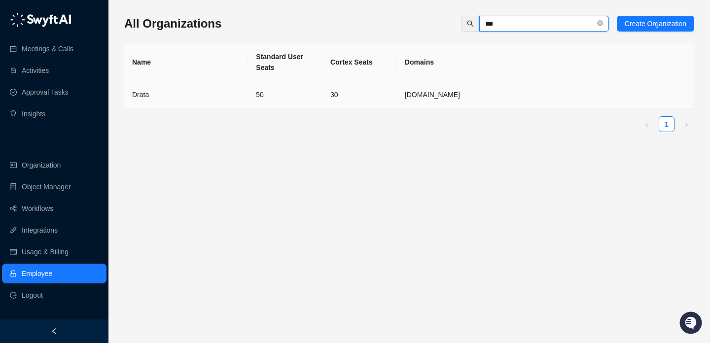
type input "***"
click at [246, 97] on td "Drata" at bounding box center [186, 94] width 124 height 27
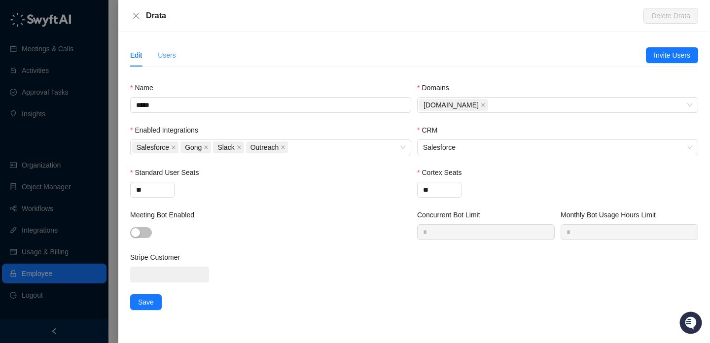
click at [168, 45] on div "Users" at bounding box center [167, 55] width 18 height 23
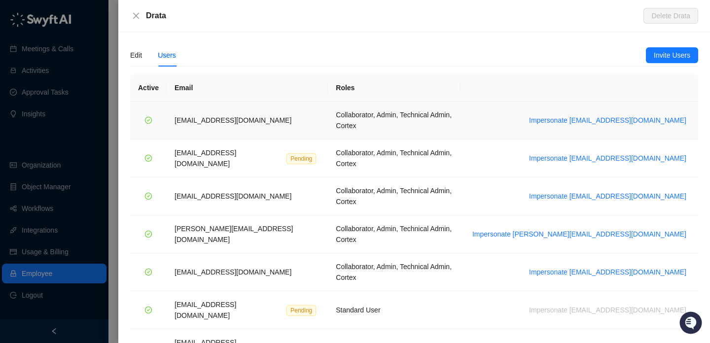
click at [598, 108] on td "Impersonate [EMAIL_ADDRESS][DOMAIN_NAME]" at bounding box center [579, 121] width 238 height 38
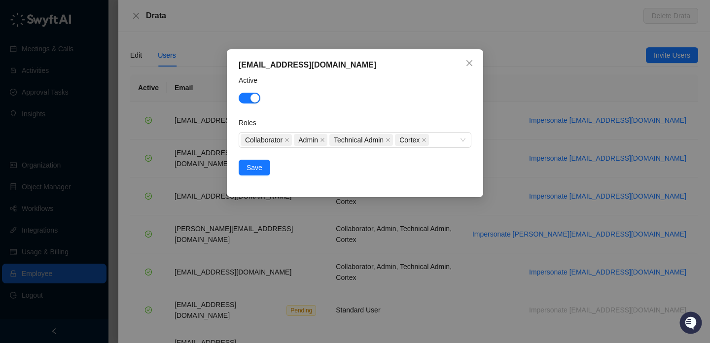
click at [566, 105] on div "[EMAIL_ADDRESS][DOMAIN_NAME] Active Roles Collaborator Admin Technical Admin Co…" at bounding box center [355, 171] width 710 height 343
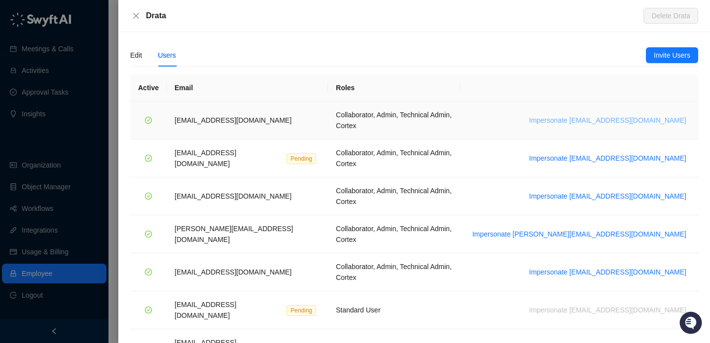
click at [582, 117] on span "Impersonate bradchrisakis@drata.com" at bounding box center [607, 120] width 157 height 11
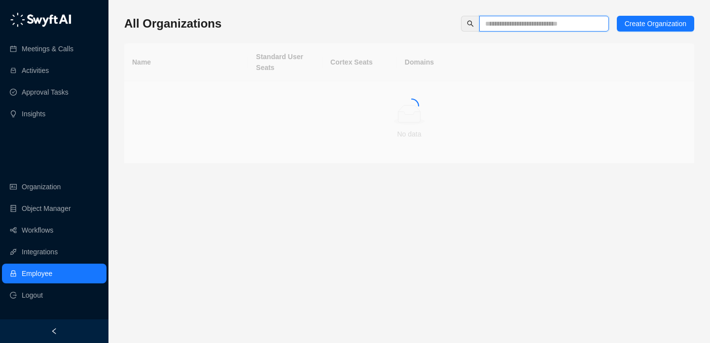
click at [555, 28] on input "text" at bounding box center [540, 23] width 110 height 11
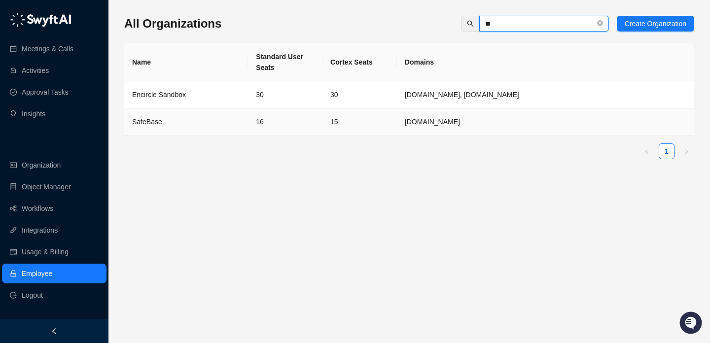
type input "**"
click at [301, 122] on td "16" at bounding box center [285, 121] width 74 height 27
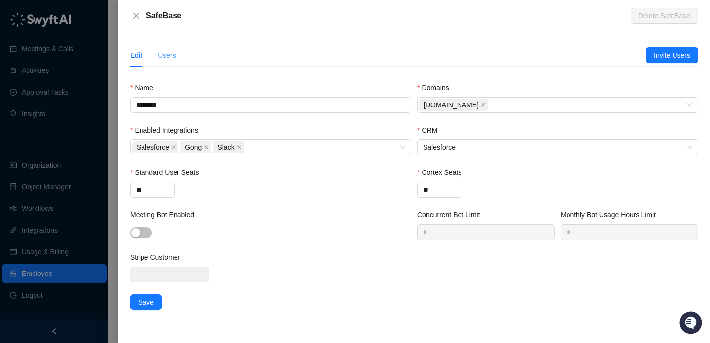
click at [175, 46] on div "Users" at bounding box center [167, 55] width 18 height 23
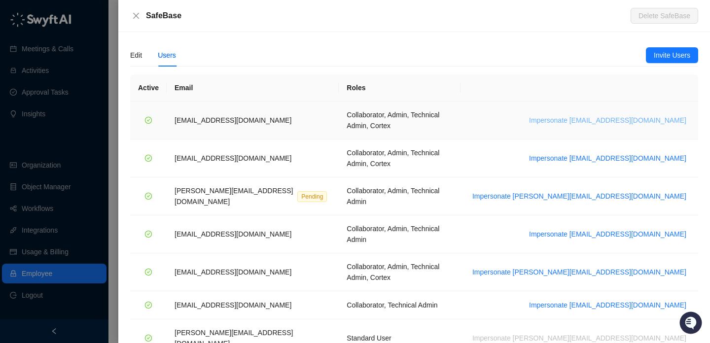
click at [606, 115] on span "Impersonate adar@drata.com" at bounding box center [607, 120] width 157 height 11
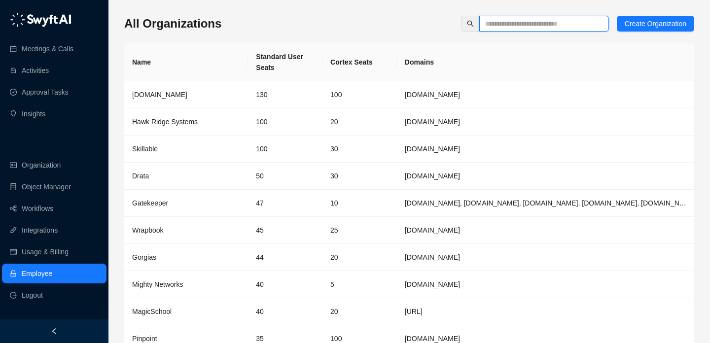
click at [522, 21] on input "text" at bounding box center [540, 23] width 110 height 11
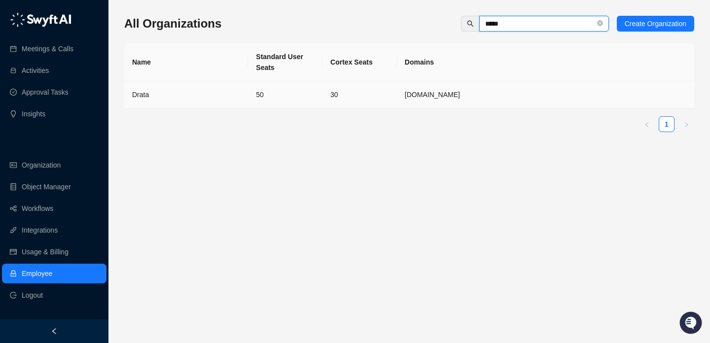
type input "*****"
click at [342, 102] on td "30" at bounding box center [359, 94] width 74 height 27
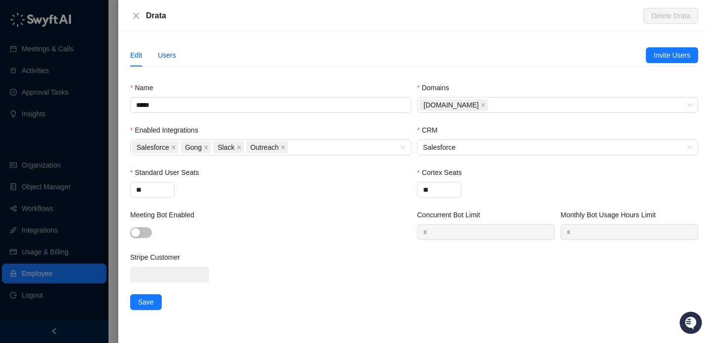
click at [167, 50] on div "Users" at bounding box center [167, 55] width 18 height 11
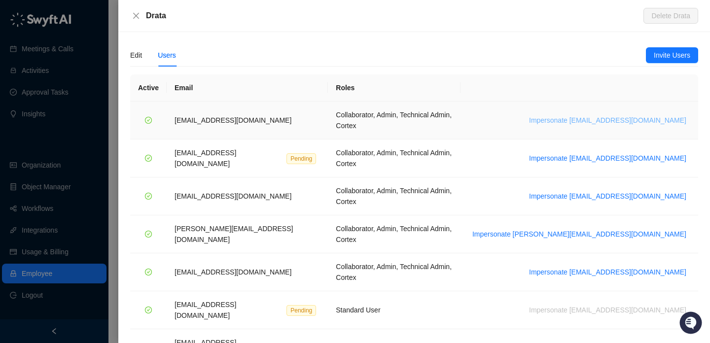
click at [610, 115] on span "Impersonate bradchrisakis@drata.com" at bounding box center [607, 120] width 157 height 11
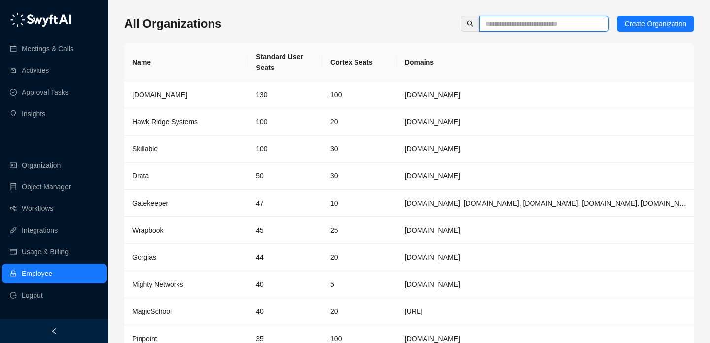
click at [565, 27] on input "text" at bounding box center [540, 23] width 110 height 11
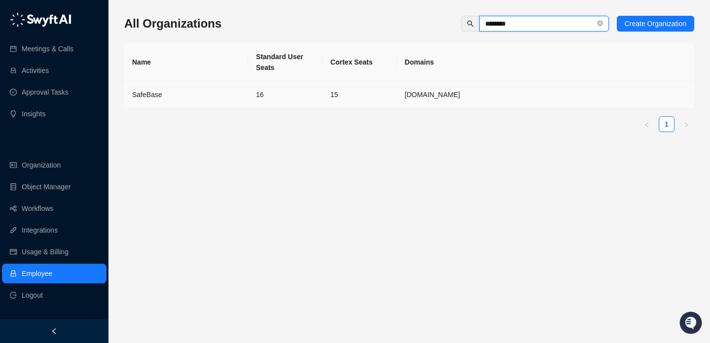
type input "********"
click at [249, 103] on td "16" at bounding box center [285, 94] width 74 height 27
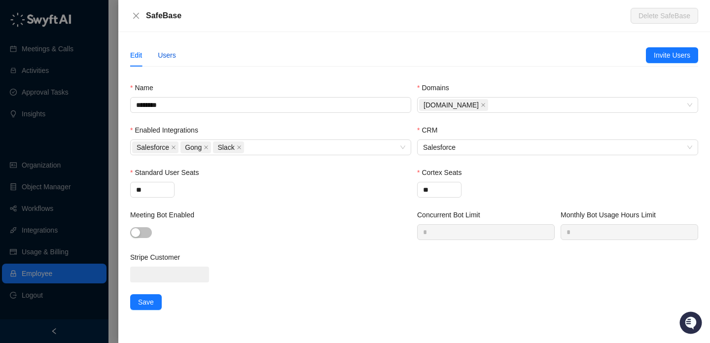
click at [169, 55] on div "Users" at bounding box center [167, 55] width 18 height 11
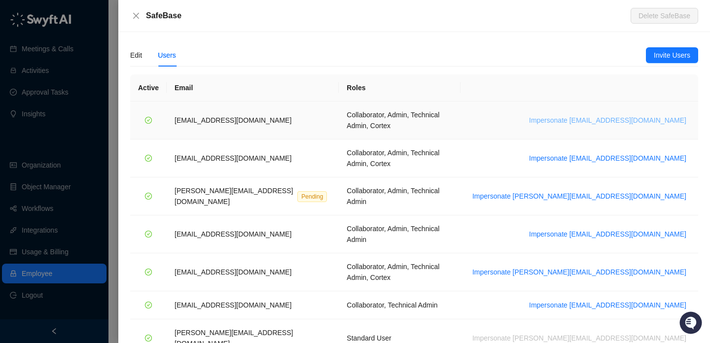
click at [617, 115] on span "Impersonate adar@drata.com" at bounding box center [607, 120] width 157 height 11
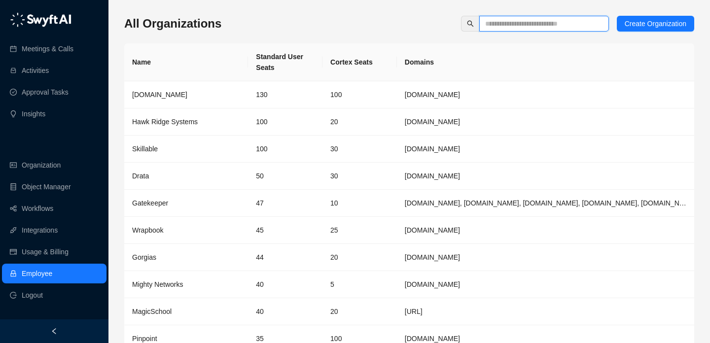
click at [502, 28] on input "text" at bounding box center [540, 23] width 110 height 11
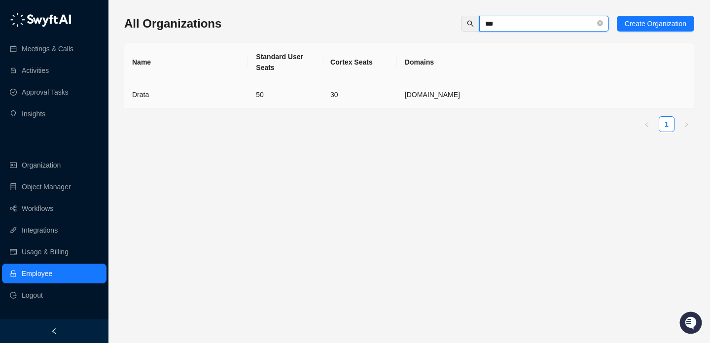
type input "***"
click at [280, 96] on td "50" at bounding box center [285, 94] width 74 height 27
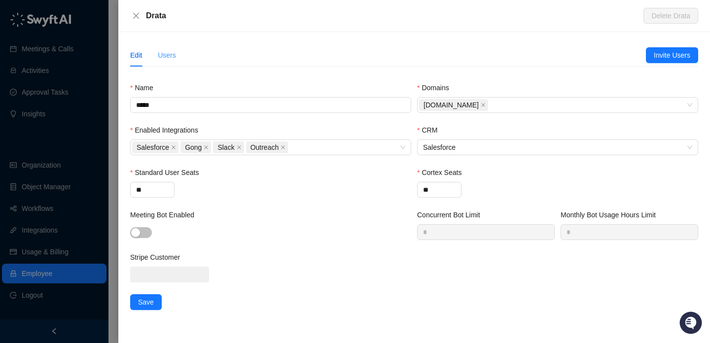
click at [158, 49] on div "Users" at bounding box center [167, 55] width 18 height 23
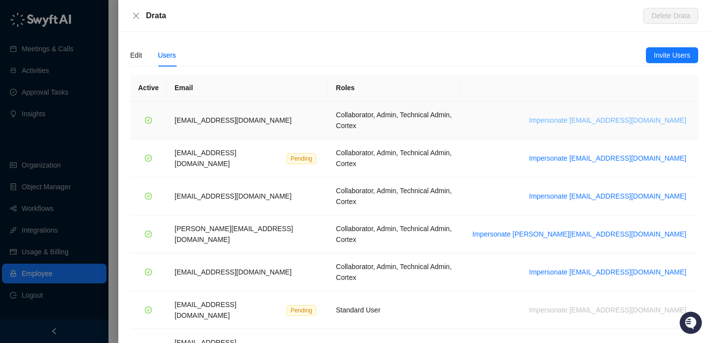
click at [589, 120] on span "Impersonate [EMAIL_ADDRESS][DOMAIN_NAME]" at bounding box center [607, 120] width 157 height 11
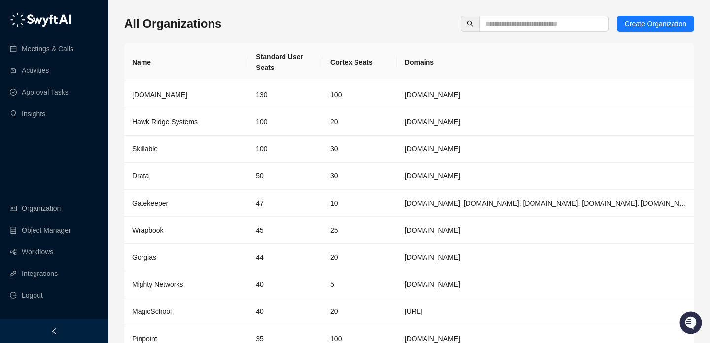
click at [363, 56] on th "Cortex Seats" at bounding box center [359, 62] width 74 height 38
click at [496, 27] on input "text" at bounding box center [540, 23] width 110 height 11
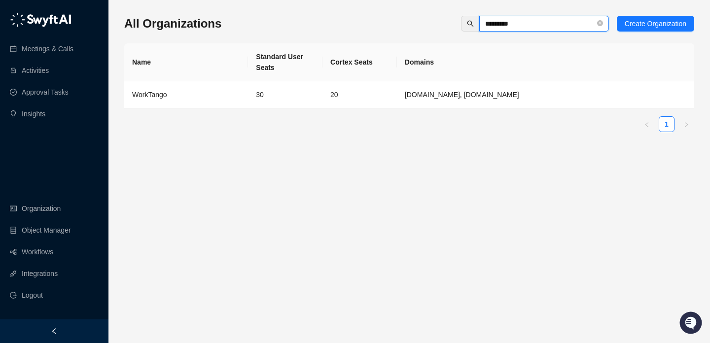
type input "*********"
click at [234, 97] on div "WorkTango" at bounding box center [186, 94] width 108 height 11
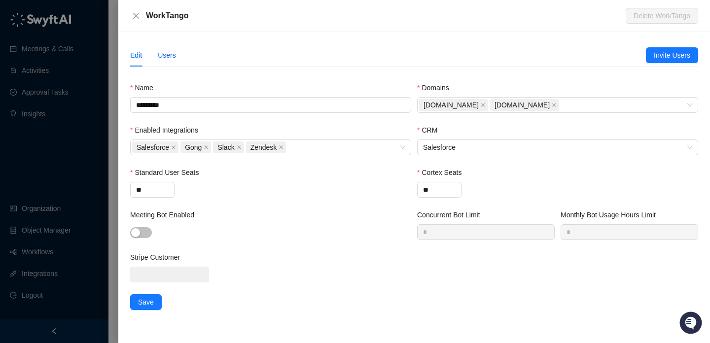
click at [174, 51] on div "Users" at bounding box center [167, 55] width 18 height 11
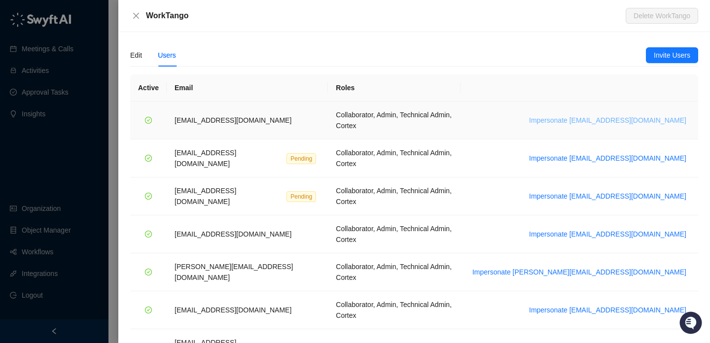
click at [580, 115] on span "Impersonate [EMAIL_ADDRESS][DOMAIN_NAME]" at bounding box center [607, 120] width 157 height 11
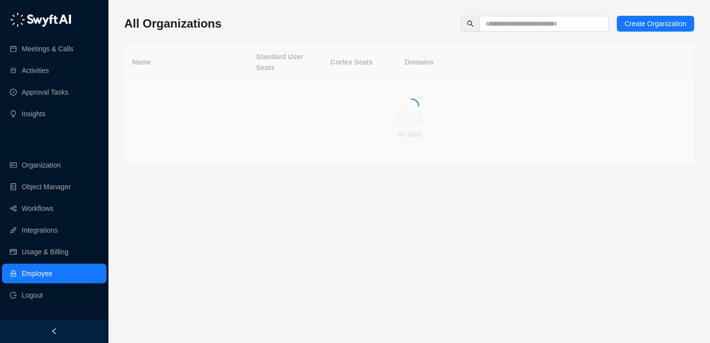
click at [560, 34] on div "All Organizations Create Organization Name Standard User Seats Cortex Seats Dom…" at bounding box center [409, 90] width 570 height 148
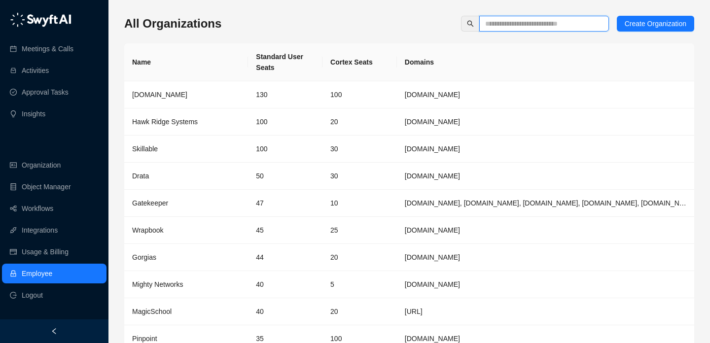
click at [561, 28] on input "text" at bounding box center [540, 23] width 110 height 11
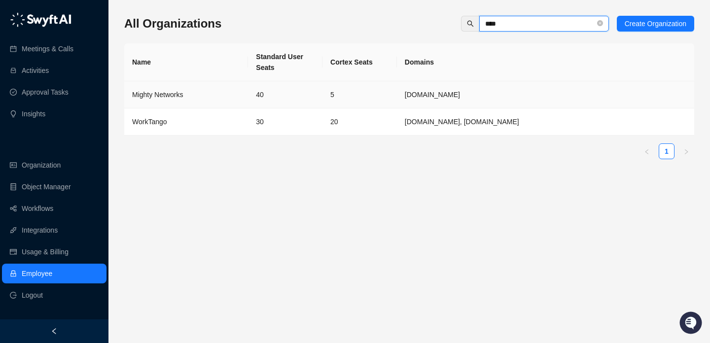
type input "****"
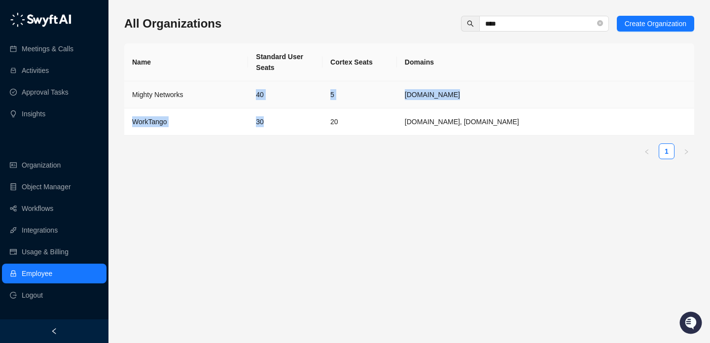
drag, startPoint x: 241, startPoint y: 100, endPoint x: 252, endPoint y: 128, distance: 30.6
click at [252, 128] on tbody "Mighty Networks 40 5 mightynetworks.com WorkTango 30 20 kazoohr.com, worktango.…" at bounding box center [409, 108] width 570 height 54
click at [252, 123] on td "30" at bounding box center [285, 121] width 74 height 27
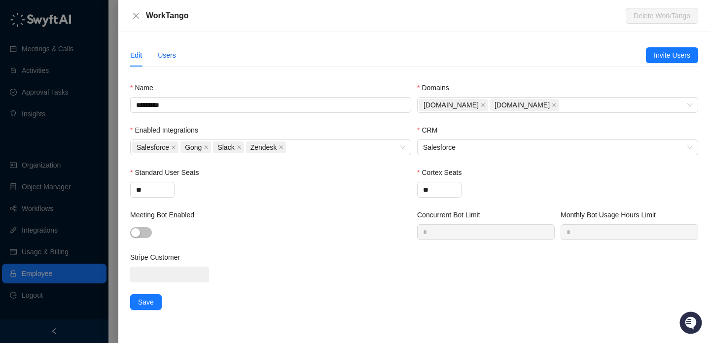
click at [170, 51] on div "Users" at bounding box center [167, 55] width 18 height 11
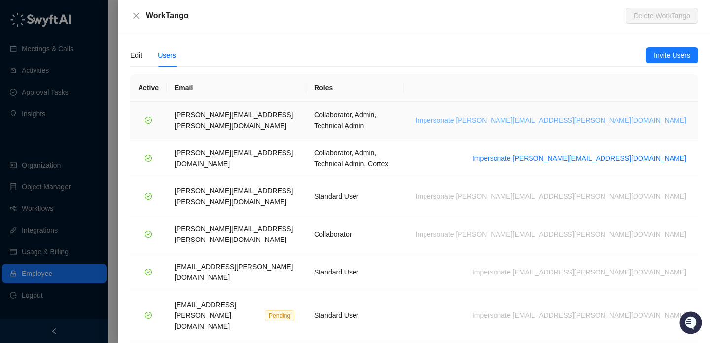
click at [614, 117] on span "Impersonate lisa.hall@worktango.com" at bounding box center [550, 120] width 271 height 11
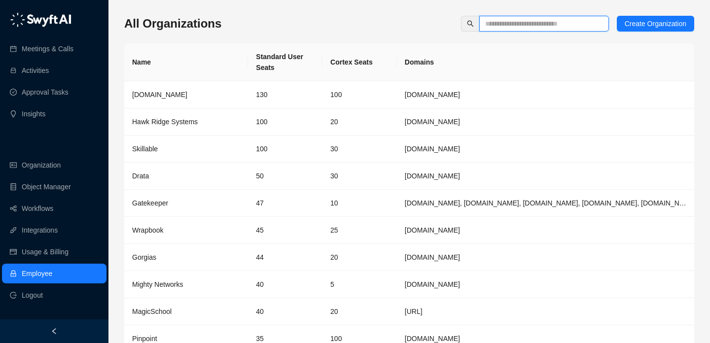
click at [516, 21] on input "text" at bounding box center [540, 23] width 110 height 11
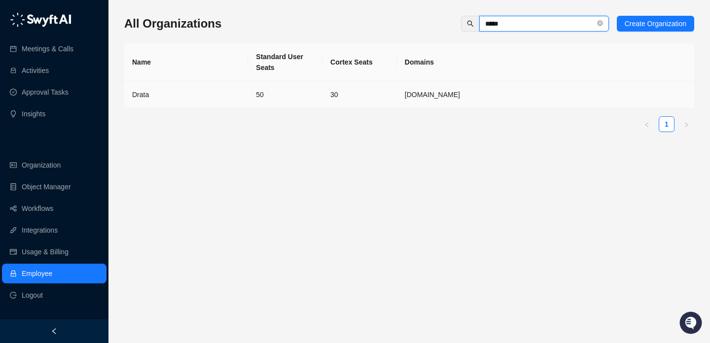
type input "*****"
click at [269, 95] on td "50" at bounding box center [285, 94] width 74 height 27
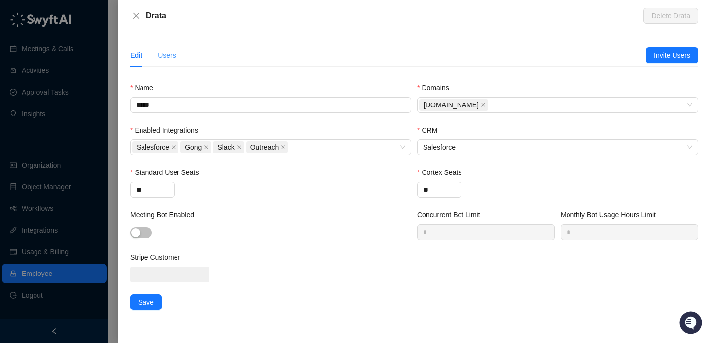
click at [160, 46] on div "Users" at bounding box center [167, 55] width 18 height 23
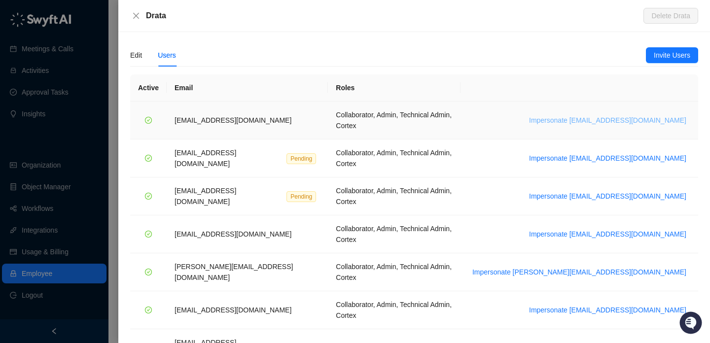
click at [585, 115] on span "Impersonate [EMAIL_ADDRESS][DOMAIN_NAME]" at bounding box center [607, 120] width 157 height 11
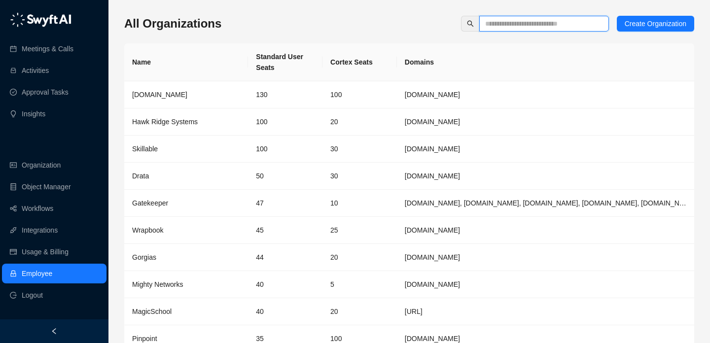
click at [507, 23] on input "text" at bounding box center [540, 23] width 110 height 11
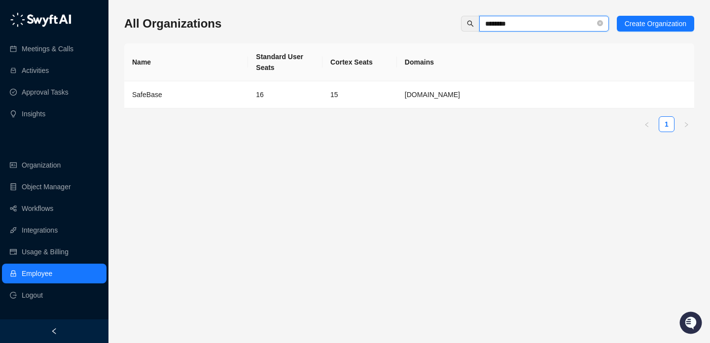
type input "********"
click at [200, 99] on div "SafeBase" at bounding box center [186, 94] width 108 height 11
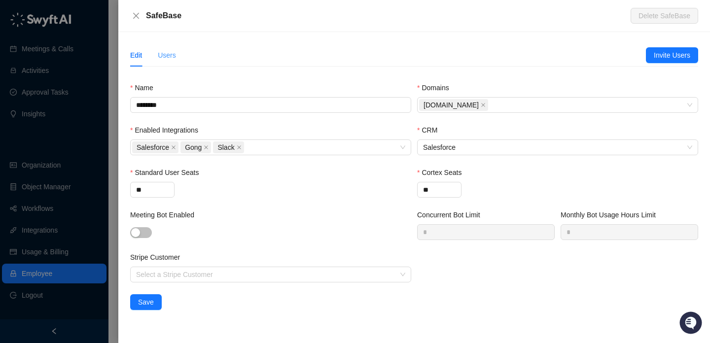
click at [165, 63] on div "Users" at bounding box center [167, 55] width 18 height 23
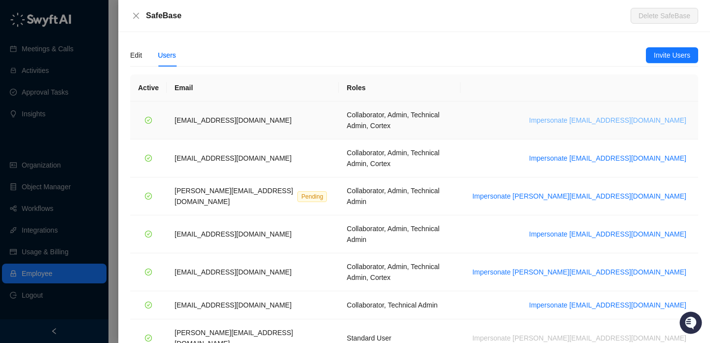
click at [648, 117] on span "Impersonate adar@drata.com" at bounding box center [607, 120] width 157 height 11
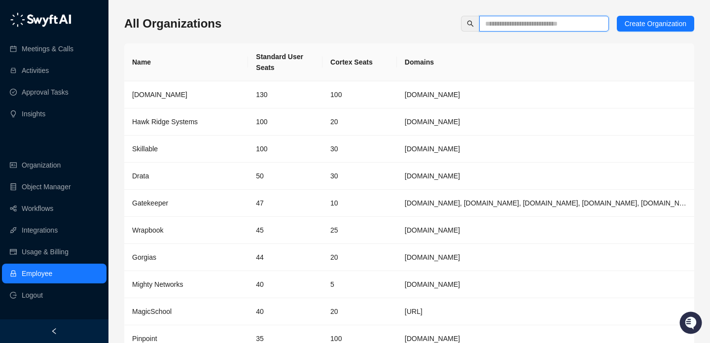
click at [531, 26] on input "text" at bounding box center [540, 23] width 110 height 11
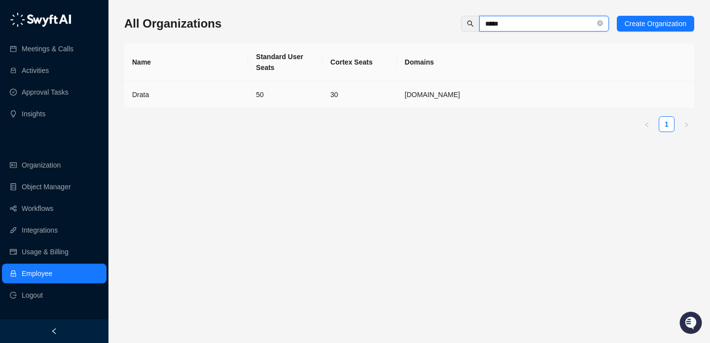
type input "*****"
click at [284, 94] on td "50" at bounding box center [285, 94] width 74 height 27
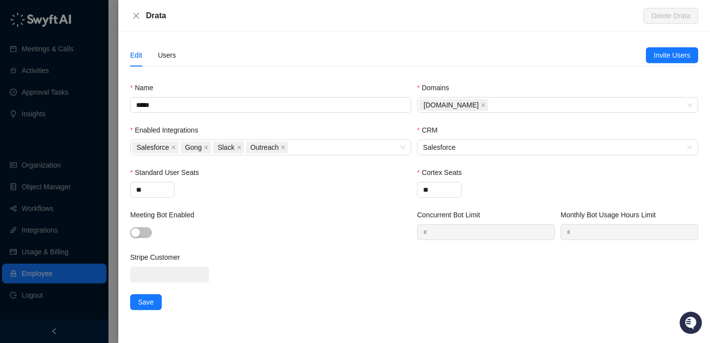
click at [178, 59] on div "Edit Users" at bounding box center [387, 55] width 515 height 23
click at [174, 58] on div "Users" at bounding box center [167, 55] width 18 height 11
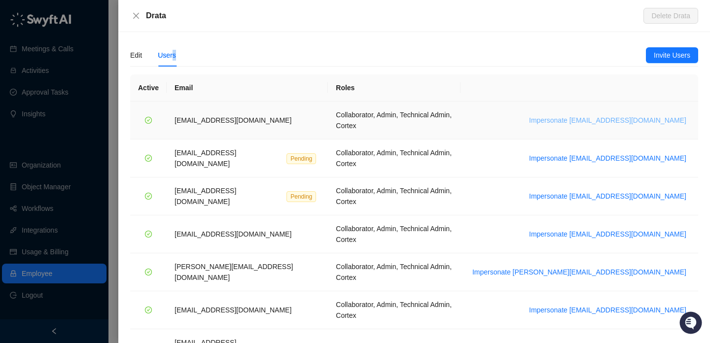
click at [634, 115] on span "Impersonate bradchrisakis@drata.com" at bounding box center [607, 120] width 157 height 11
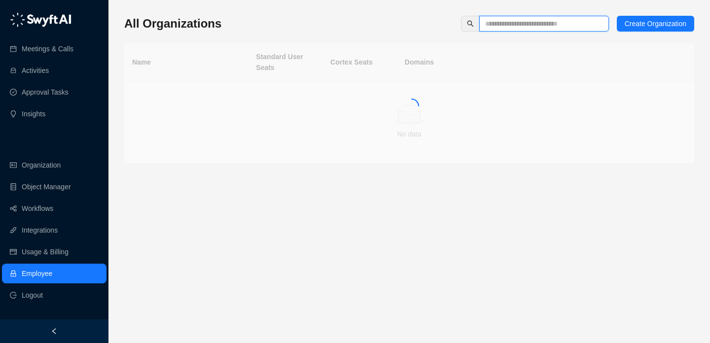
click at [541, 28] on input "text" at bounding box center [540, 23] width 110 height 11
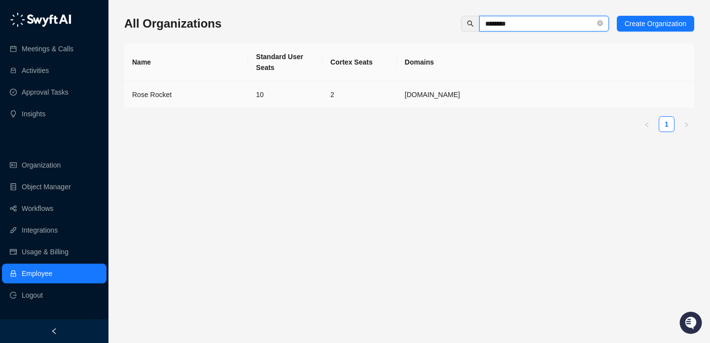
type input "********"
click at [222, 103] on td "Rose Rocket" at bounding box center [186, 94] width 124 height 27
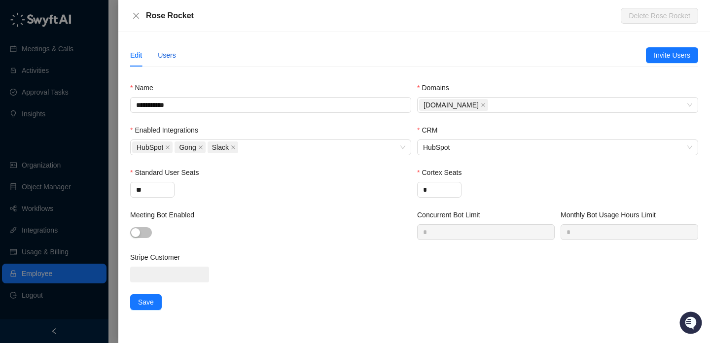
click at [172, 53] on div "Users" at bounding box center [167, 55] width 18 height 11
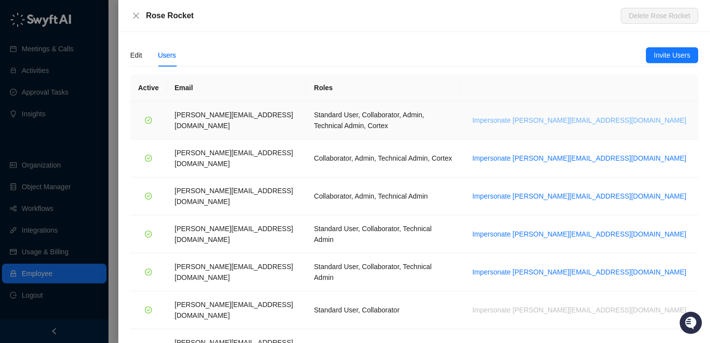
click at [600, 115] on span "Impersonate [PERSON_NAME][EMAIL_ADDRESS][DOMAIN_NAME]" at bounding box center [579, 120] width 214 height 11
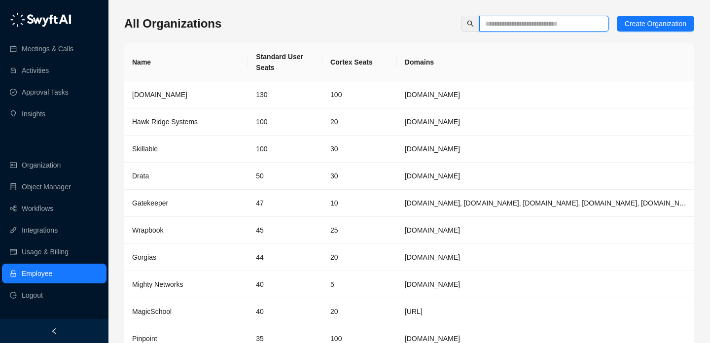
click at [515, 25] on input "text" at bounding box center [540, 23] width 110 height 11
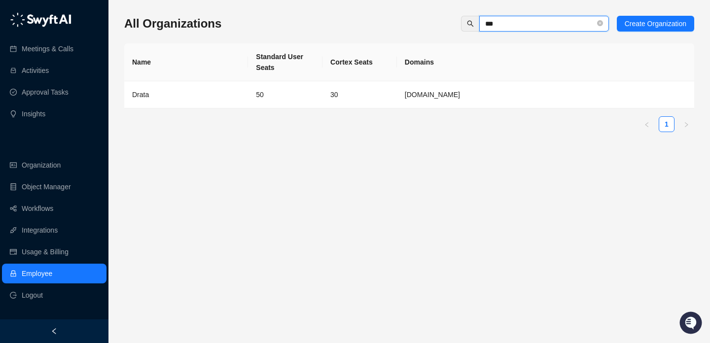
type input "***"
click at [275, 85] on td "50" at bounding box center [285, 94] width 74 height 27
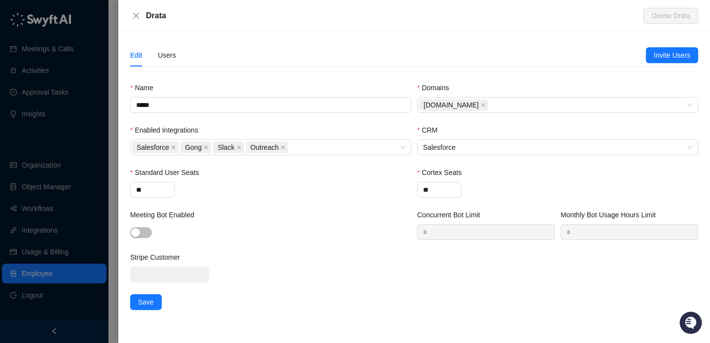
click at [162, 36] on div "Edit Users Invite Users Name ***** Domains Drata.com Enabled Integrations Sales…" at bounding box center [413, 187] width 591 height 311
click at [169, 61] on div "Users" at bounding box center [167, 55] width 18 height 23
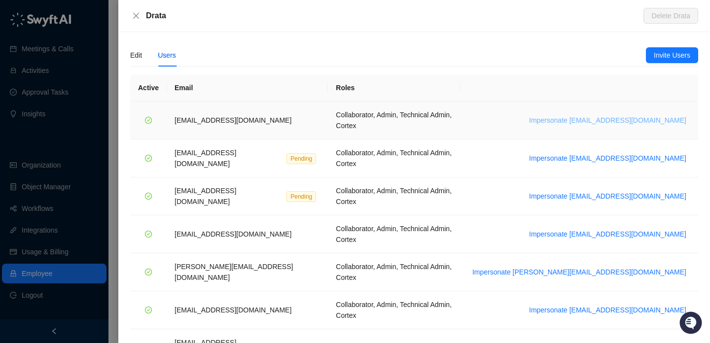
click at [597, 114] on button "Impersonate [EMAIL_ADDRESS][DOMAIN_NAME]" at bounding box center [607, 120] width 165 height 12
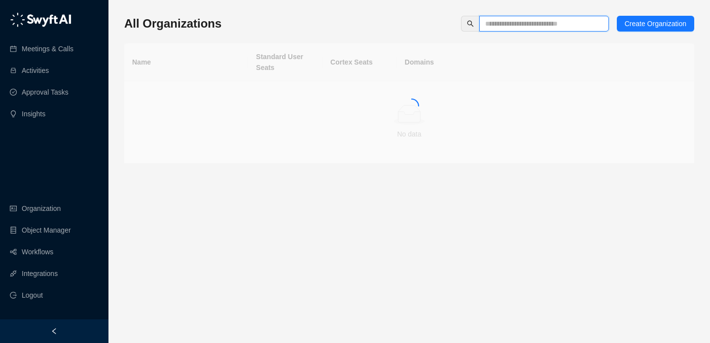
click at [529, 27] on input "text" at bounding box center [540, 23] width 110 height 11
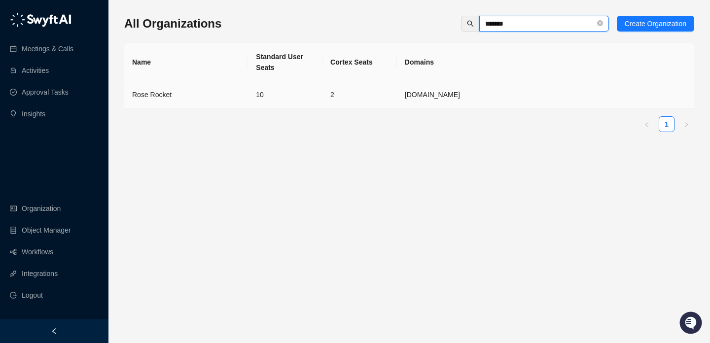
type input "*******"
click at [246, 95] on td "Rose Rocket" at bounding box center [186, 94] width 124 height 27
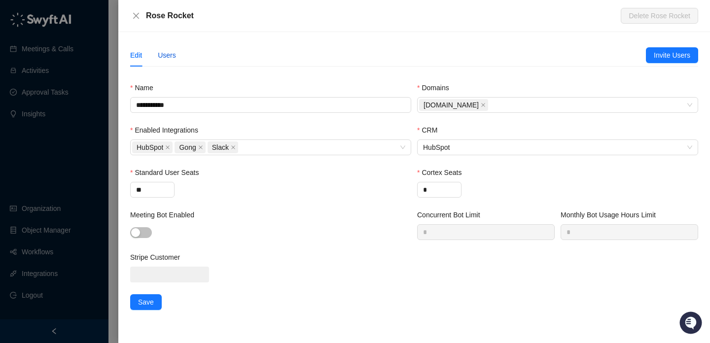
click at [173, 53] on div "Users" at bounding box center [167, 55] width 18 height 11
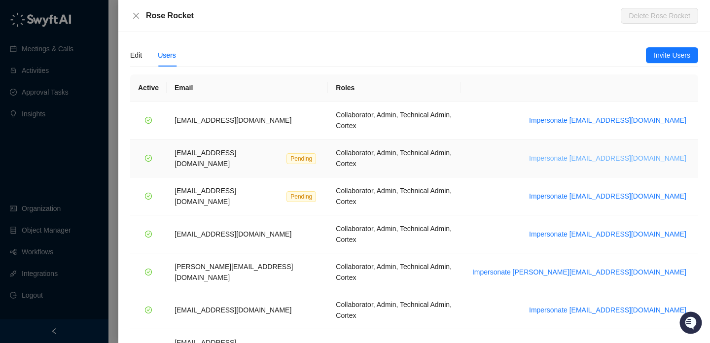
click at [600, 152] on button "Impersonate dillonrichey@drata.com" at bounding box center [607, 158] width 165 height 12
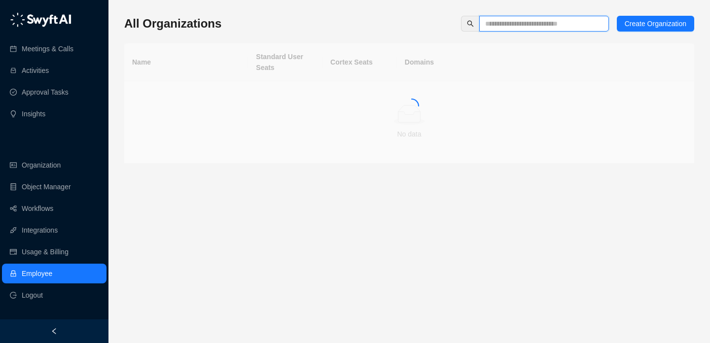
click at [545, 26] on input "text" at bounding box center [540, 23] width 110 height 11
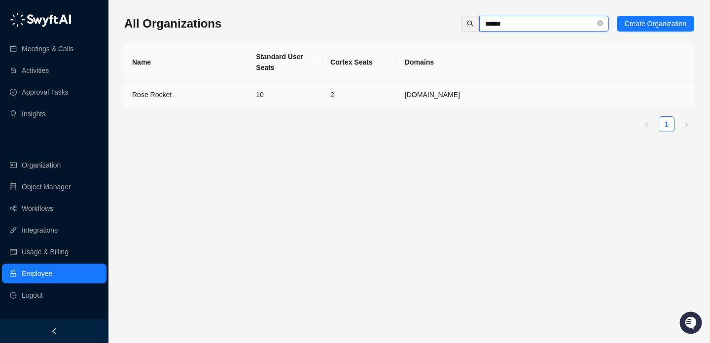
type input "******"
click at [326, 90] on td "2" at bounding box center [359, 94] width 74 height 27
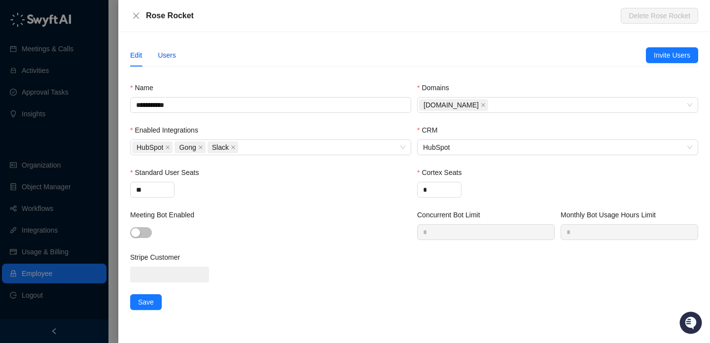
click at [167, 53] on div "Users" at bounding box center [167, 55] width 18 height 11
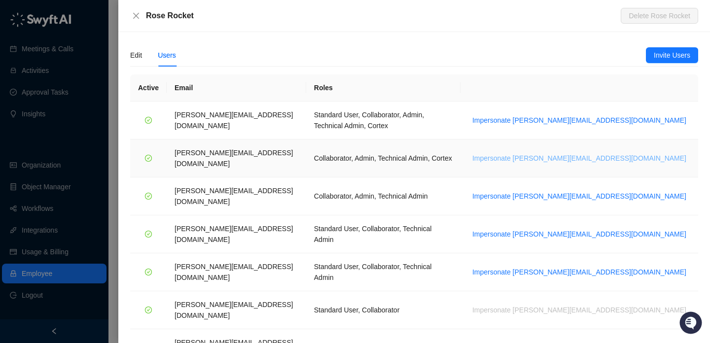
click at [589, 153] on span "Impersonate jane.h@roserocket.com" at bounding box center [579, 158] width 214 height 11
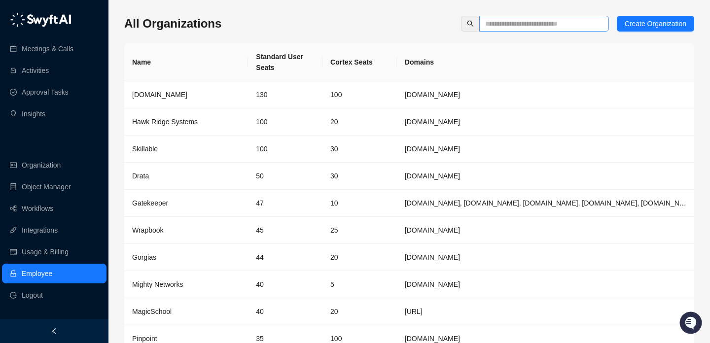
click at [538, 18] on span at bounding box center [544, 24] width 130 height 16
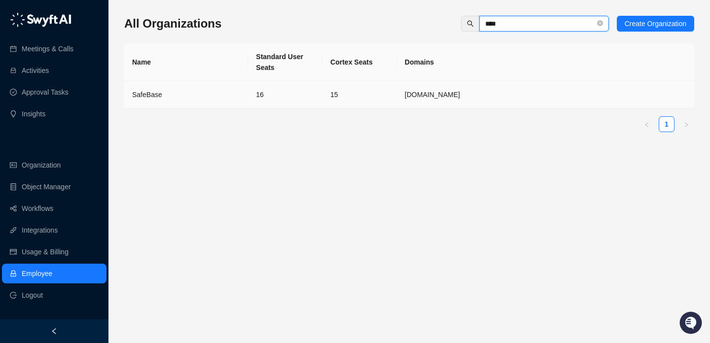
type input "****"
click at [273, 99] on td "16" at bounding box center [285, 94] width 74 height 27
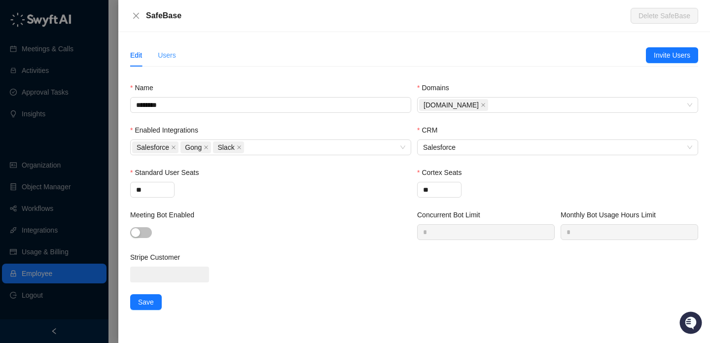
click at [164, 45] on div "Users" at bounding box center [167, 55] width 18 height 23
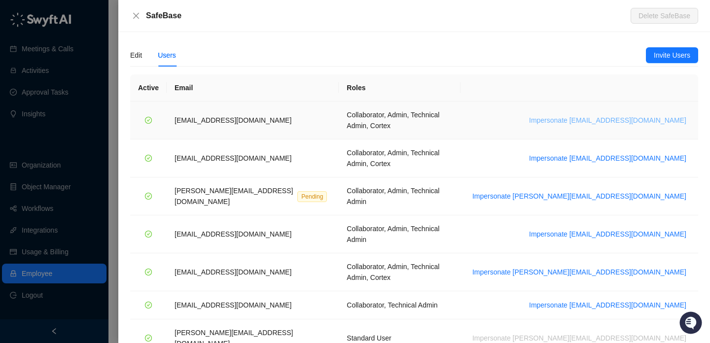
click at [601, 117] on span "Impersonate adar@drata.com" at bounding box center [607, 120] width 157 height 11
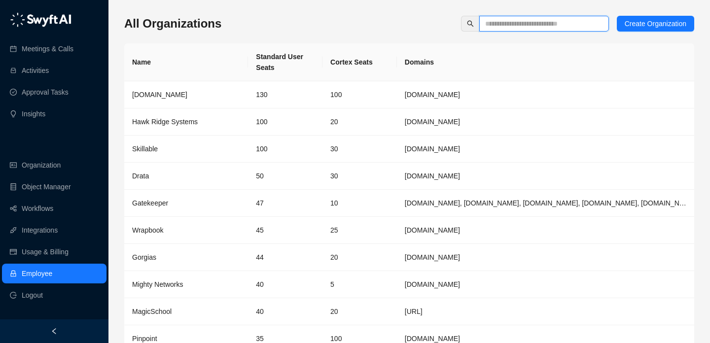
click at [531, 29] on input "text" at bounding box center [540, 23] width 110 height 11
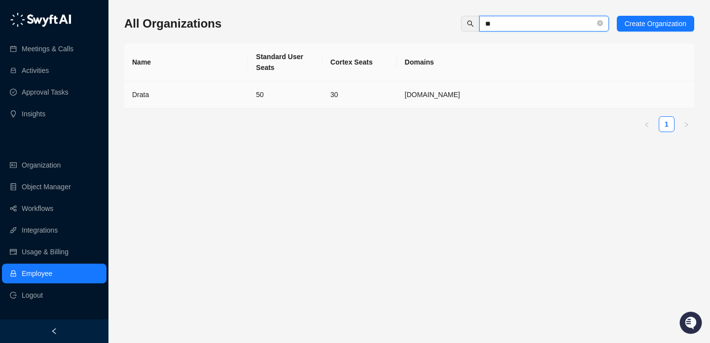
type input "**"
click at [237, 101] on td "Drata" at bounding box center [186, 94] width 124 height 27
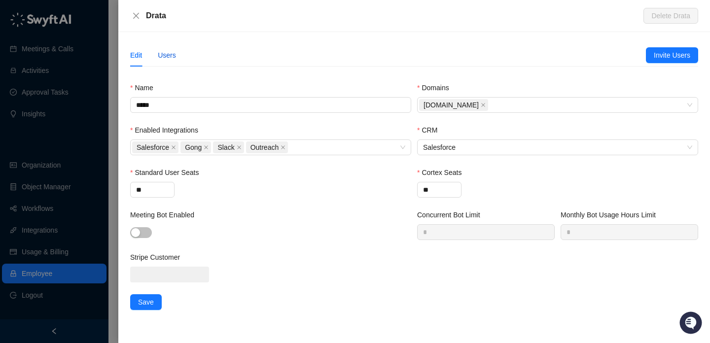
click at [171, 58] on div "Users" at bounding box center [167, 55] width 18 height 11
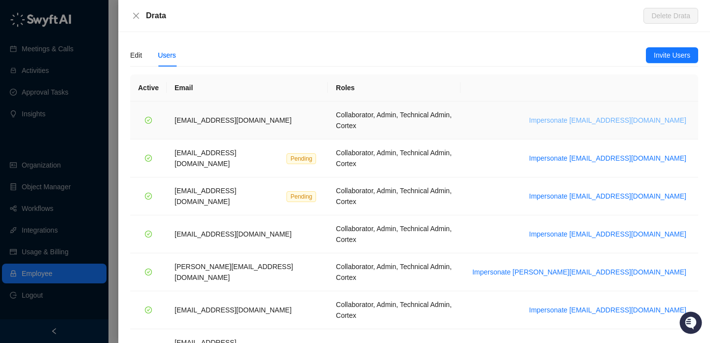
click at [619, 117] on span "Impersonate [EMAIL_ADDRESS][DOMAIN_NAME]" at bounding box center [607, 120] width 157 height 11
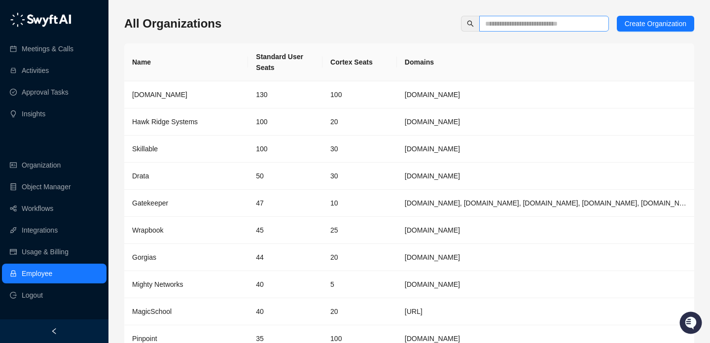
click at [526, 16] on span at bounding box center [544, 24] width 130 height 16
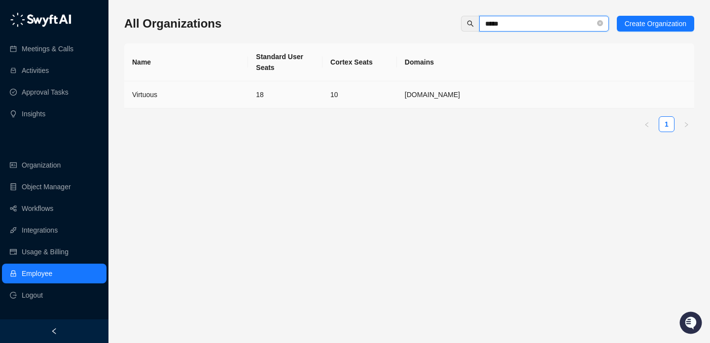
type input "*****"
click at [221, 90] on div "Virtuous" at bounding box center [186, 94] width 108 height 11
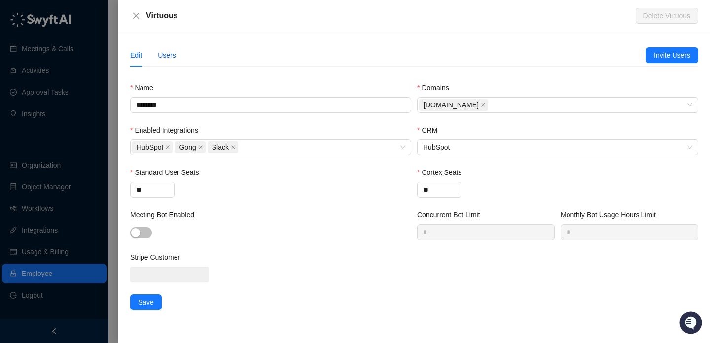
click at [167, 54] on div "Users" at bounding box center [167, 55] width 18 height 11
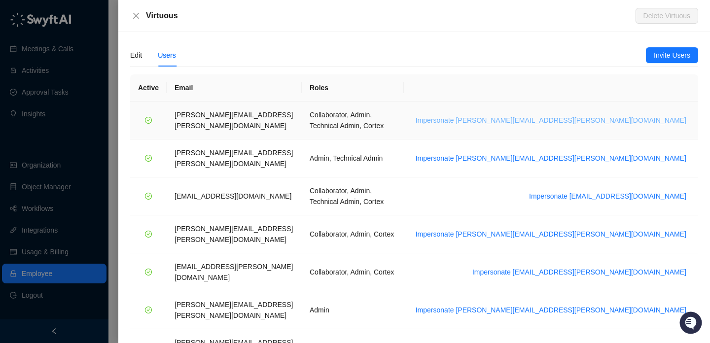
click at [591, 117] on span "Impersonate [PERSON_NAME][EMAIL_ADDRESS][PERSON_NAME][DOMAIN_NAME]" at bounding box center [550, 120] width 271 height 11
